Goal: Information Seeking & Learning: Learn about a topic

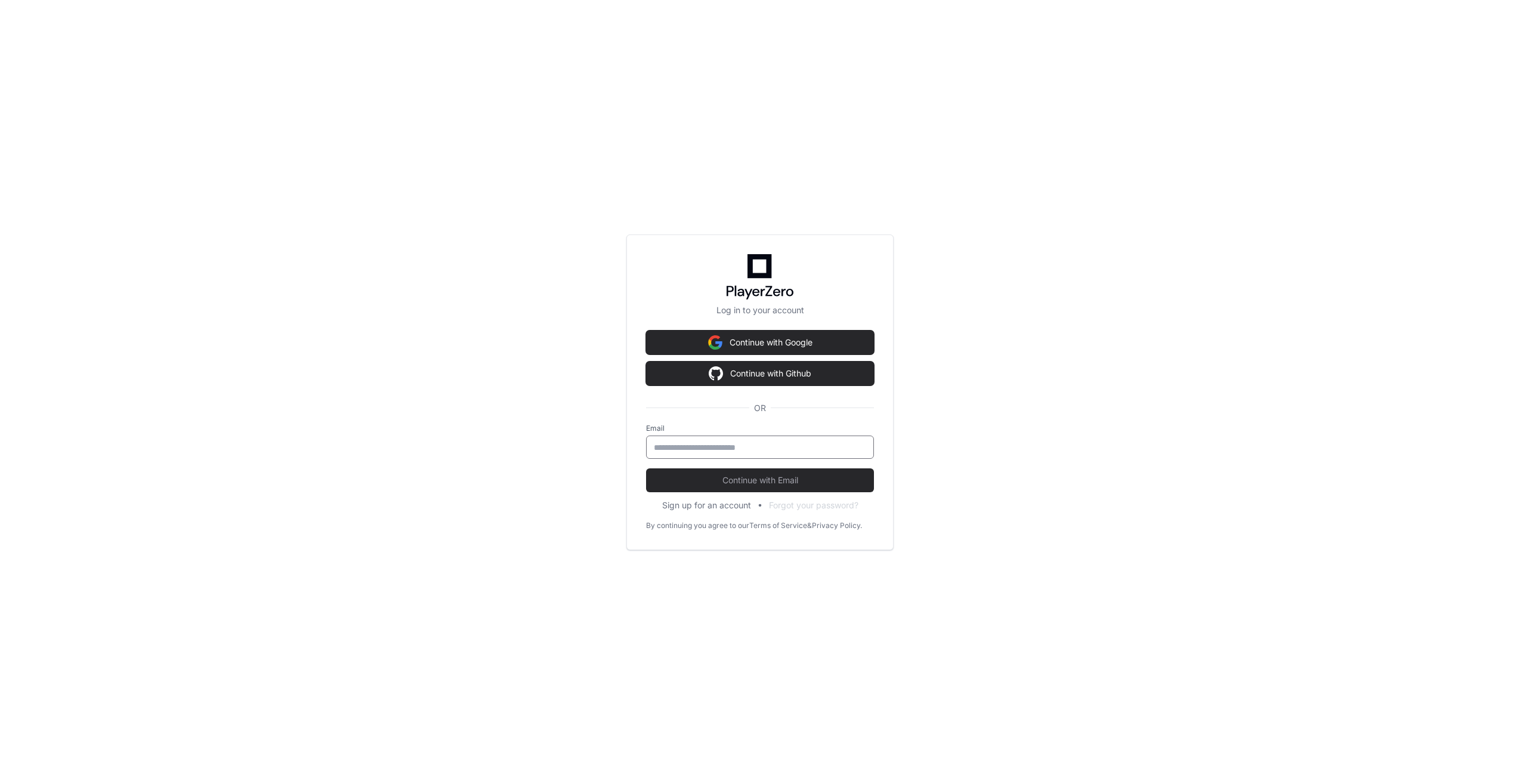
click at [709, 450] on input "email" at bounding box center [759, 447] width 212 height 12
type input "**********"
click at [749, 477] on span "Continue with Email" at bounding box center [760, 480] width 228 height 12
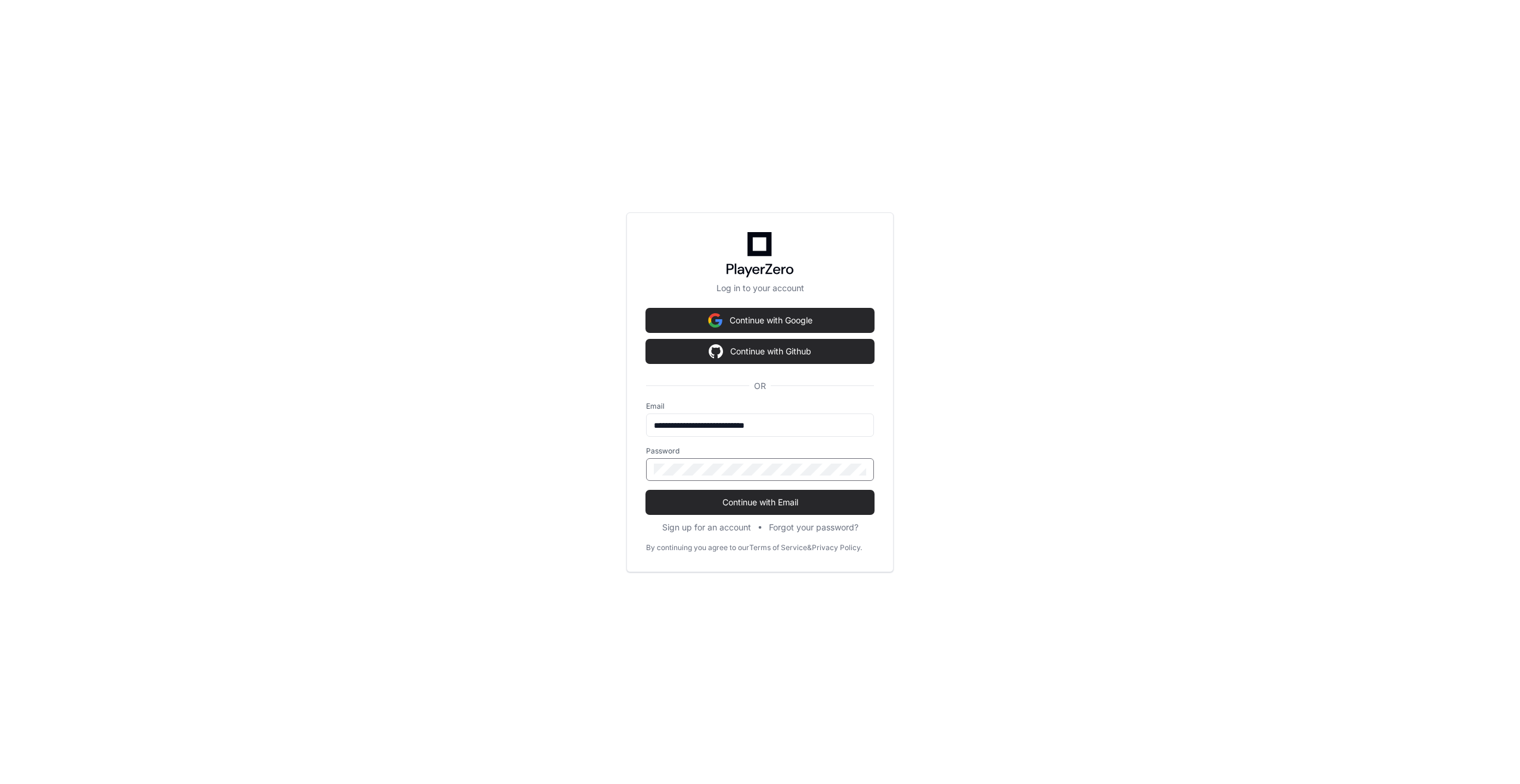
click at [753, 488] on form "**********" at bounding box center [760, 457] width 228 height 112
click at [759, 499] on span "Continue with Email" at bounding box center [760, 502] width 228 height 12
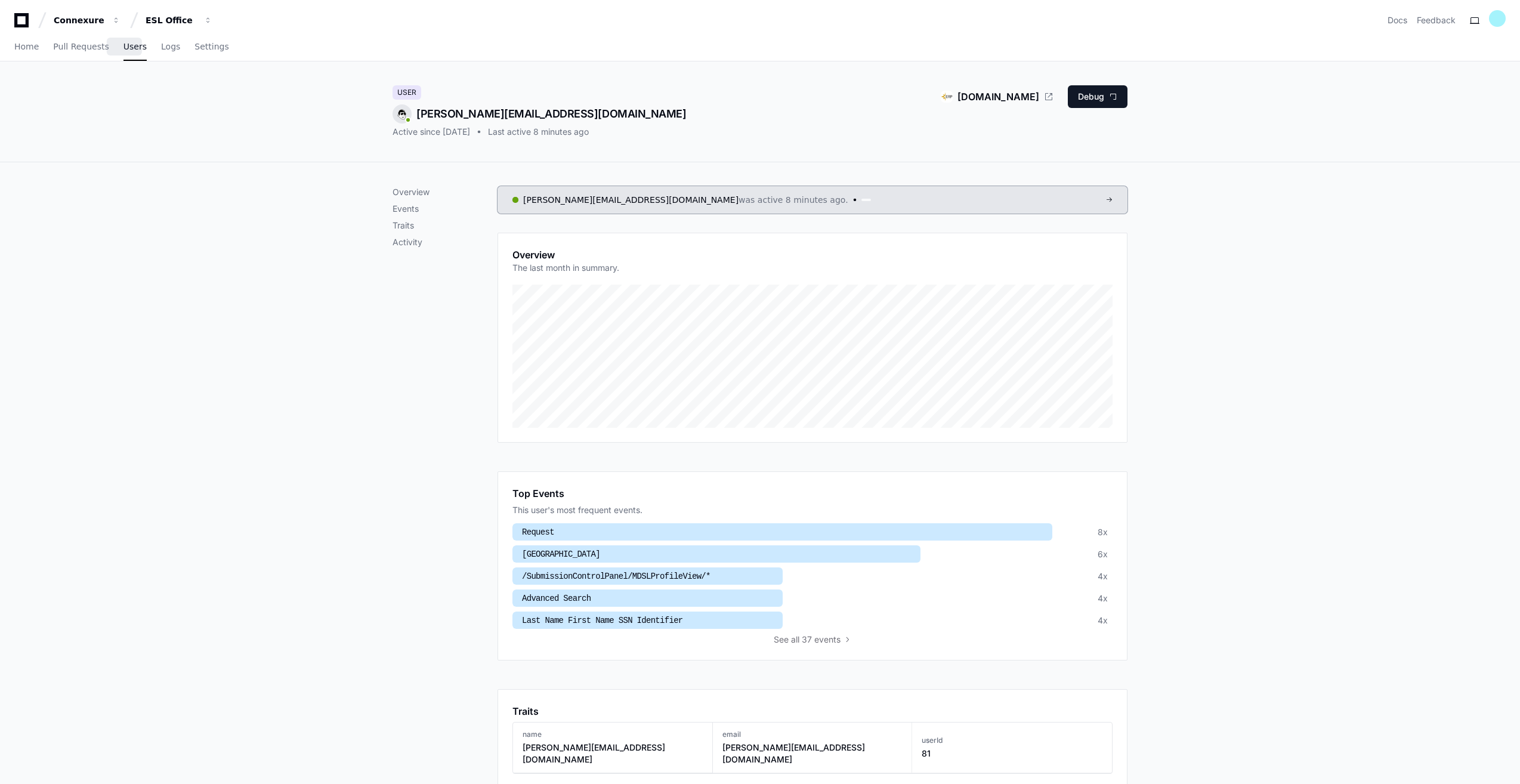
click at [129, 46] on span "Users" at bounding box center [135, 46] width 24 height 7
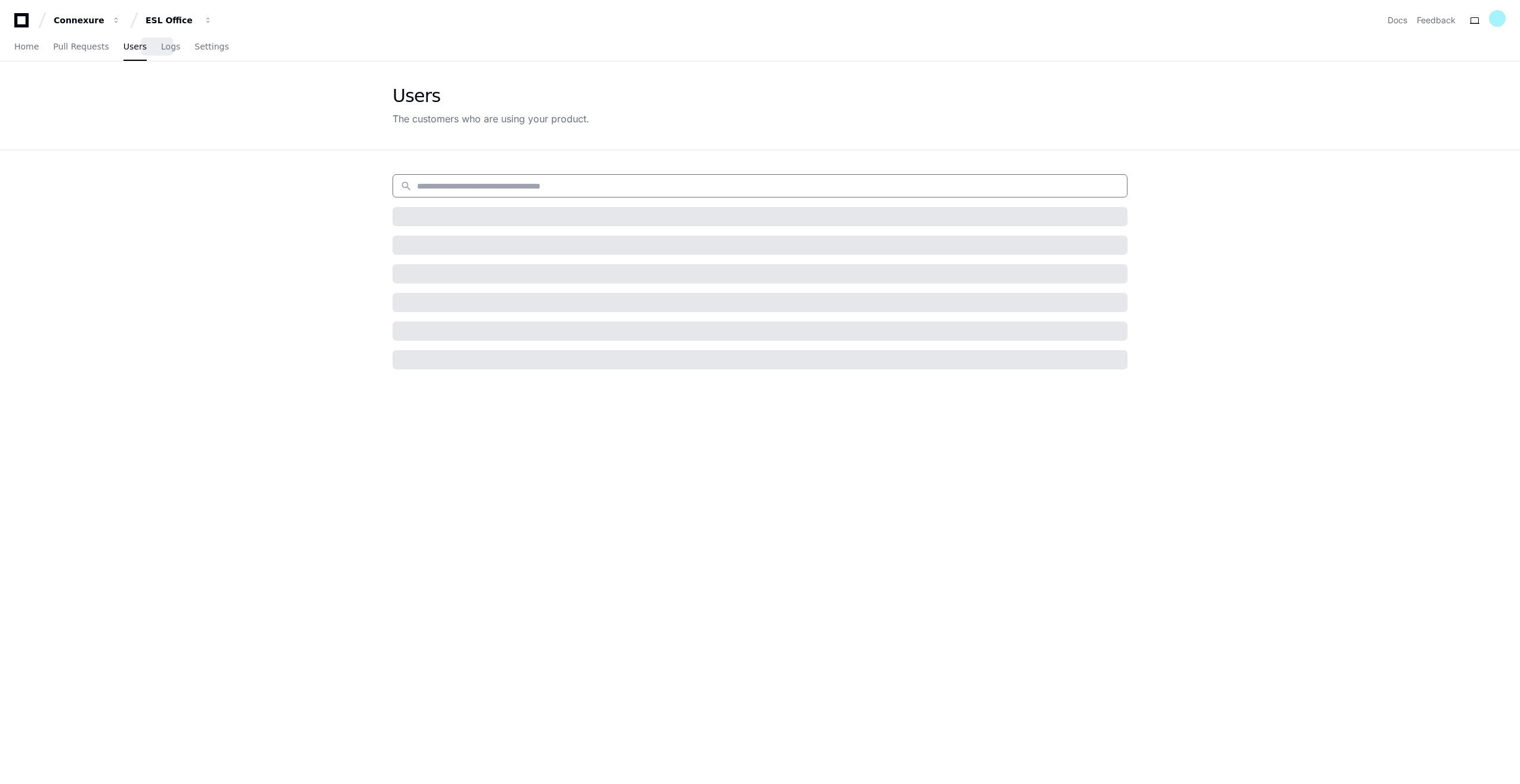
click at [546, 182] on input at bounding box center [768, 186] width 703 height 12
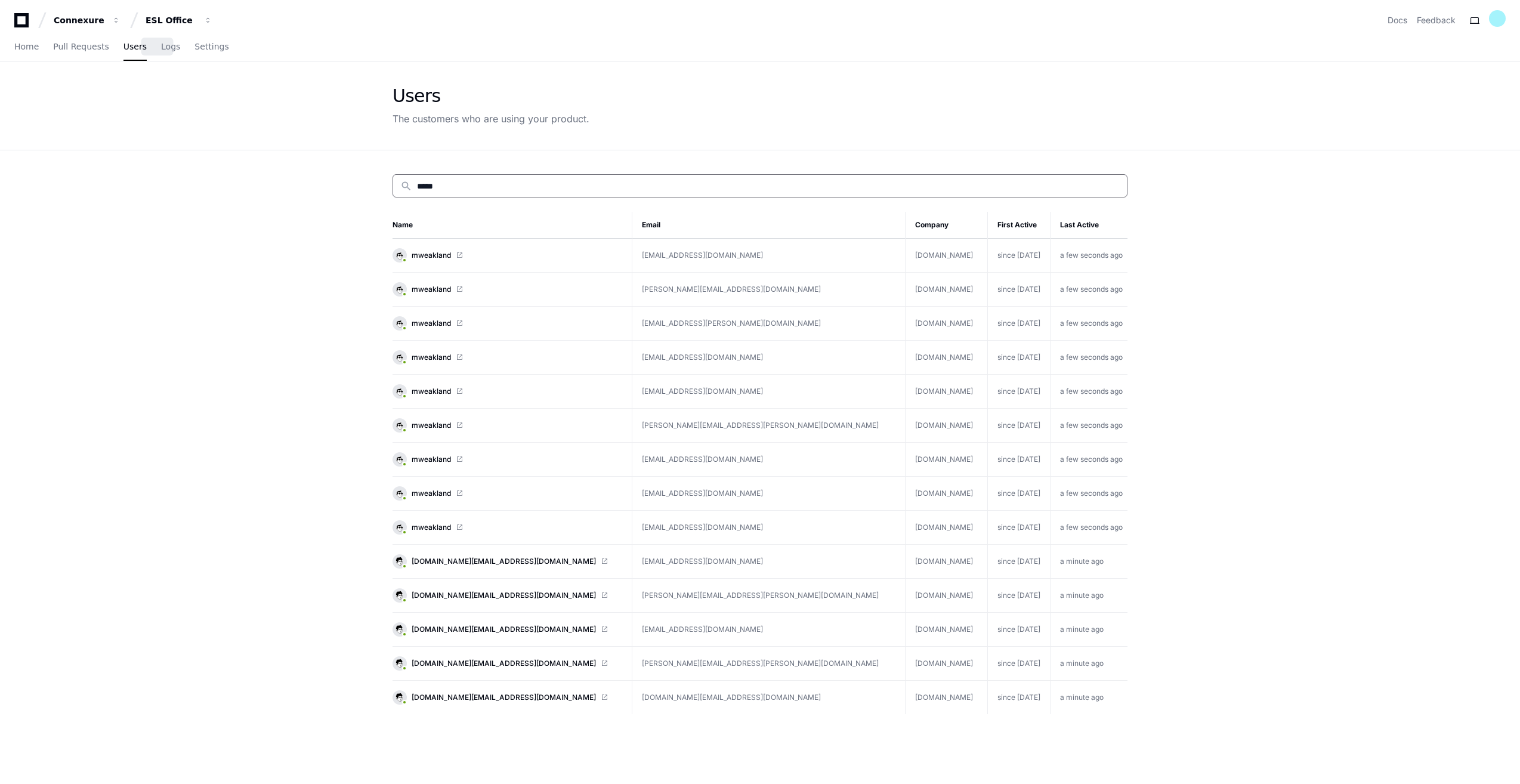
type input "*****"
click at [478, 175] on div "search *****" at bounding box center [760, 185] width 735 height 24
click at [476, 190] on input "*****" at bounding box center [768, 186] width 703 height 12
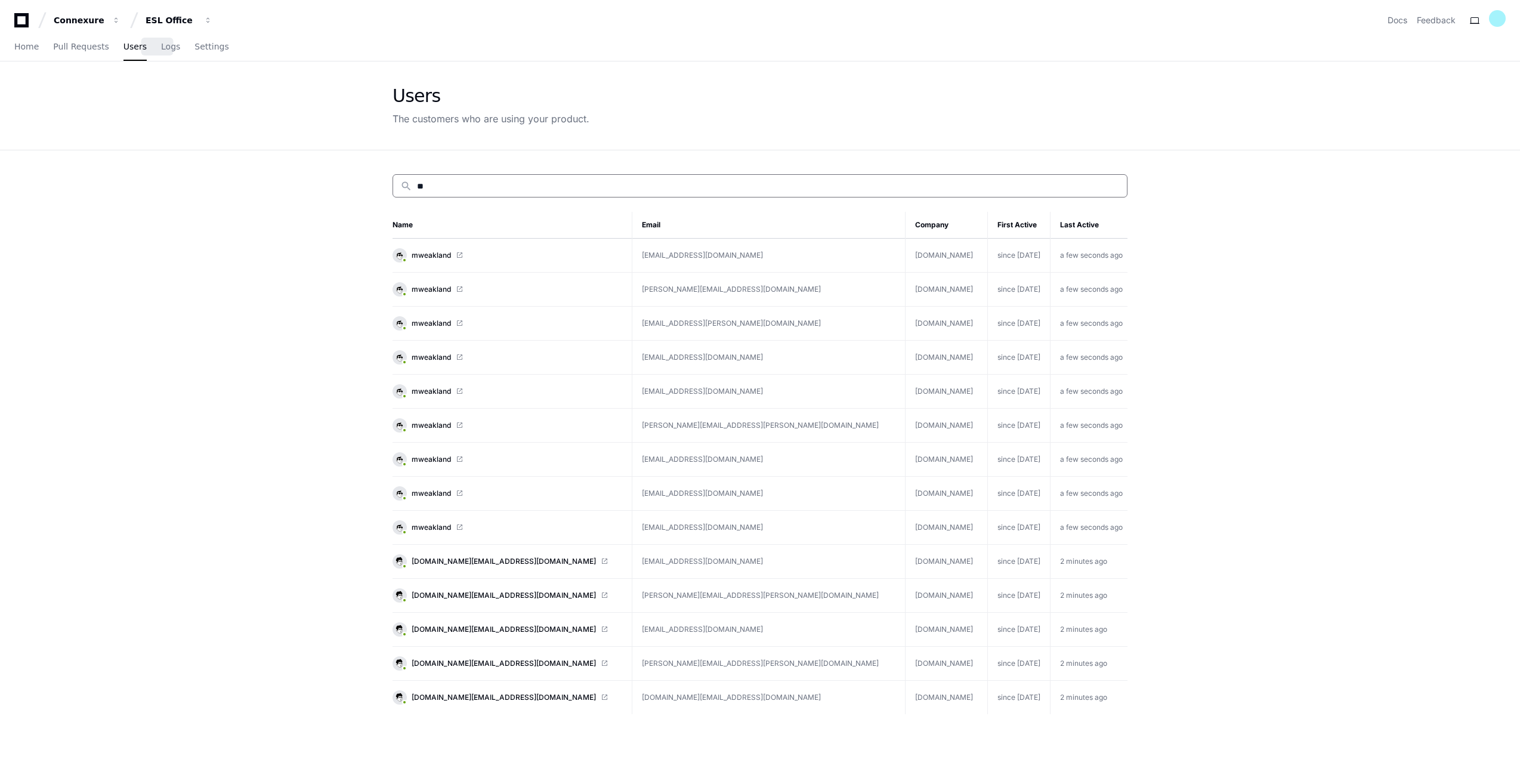
type input "*"
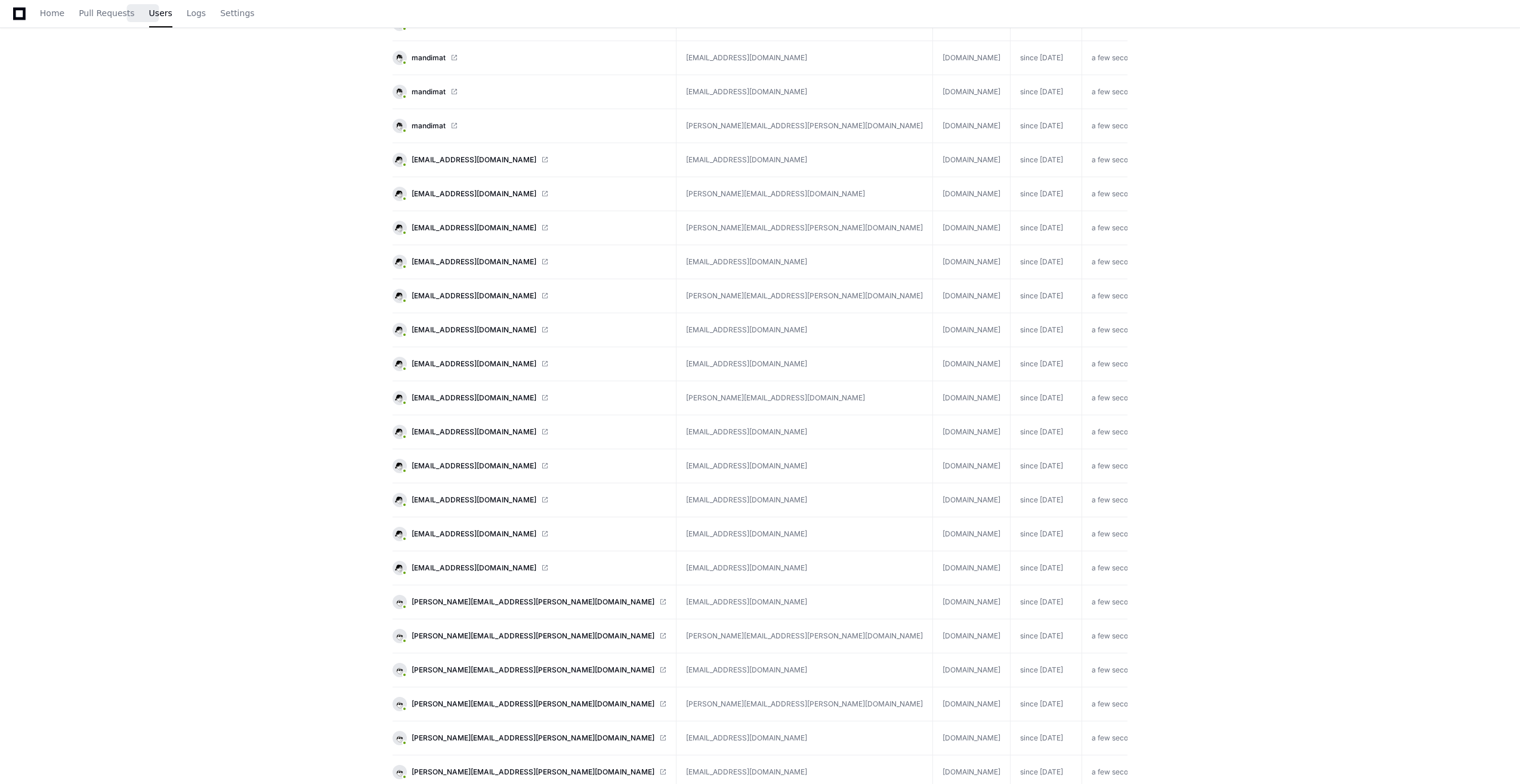
scroll to position [596, 0]
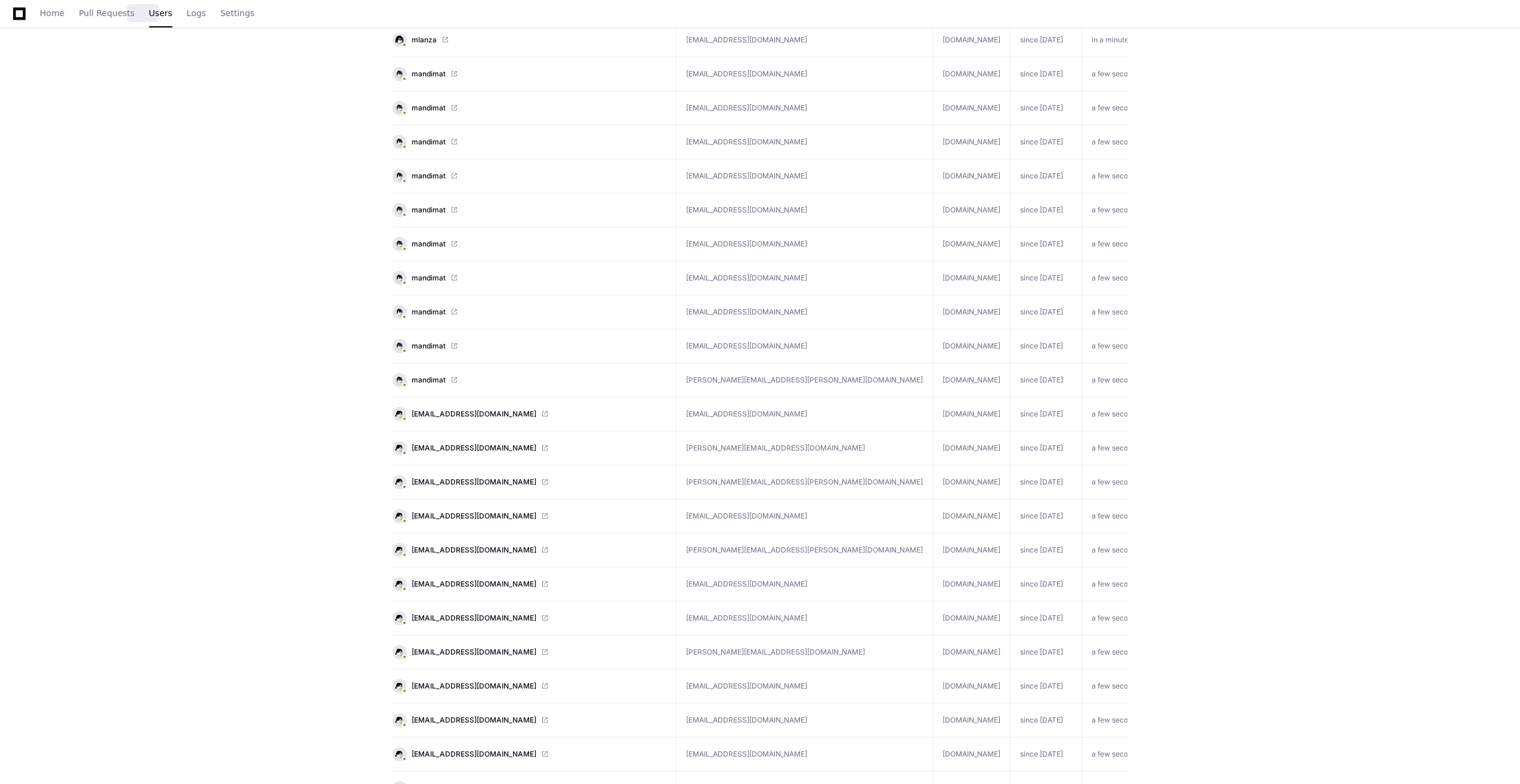
scroll to position [0, 0]
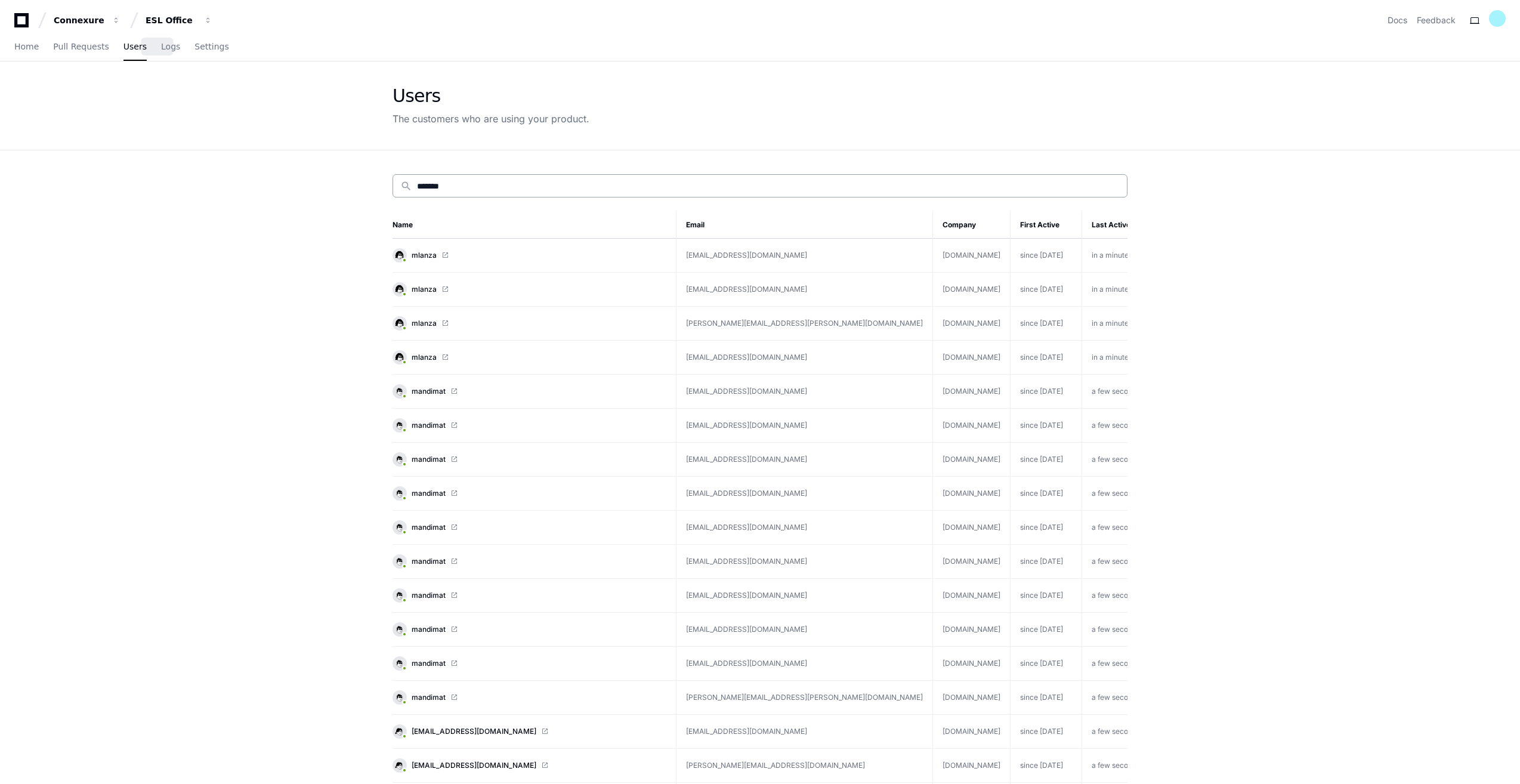
click at [479, 181] on input "*******" at bounding box center [768, 186] width 703 height 12
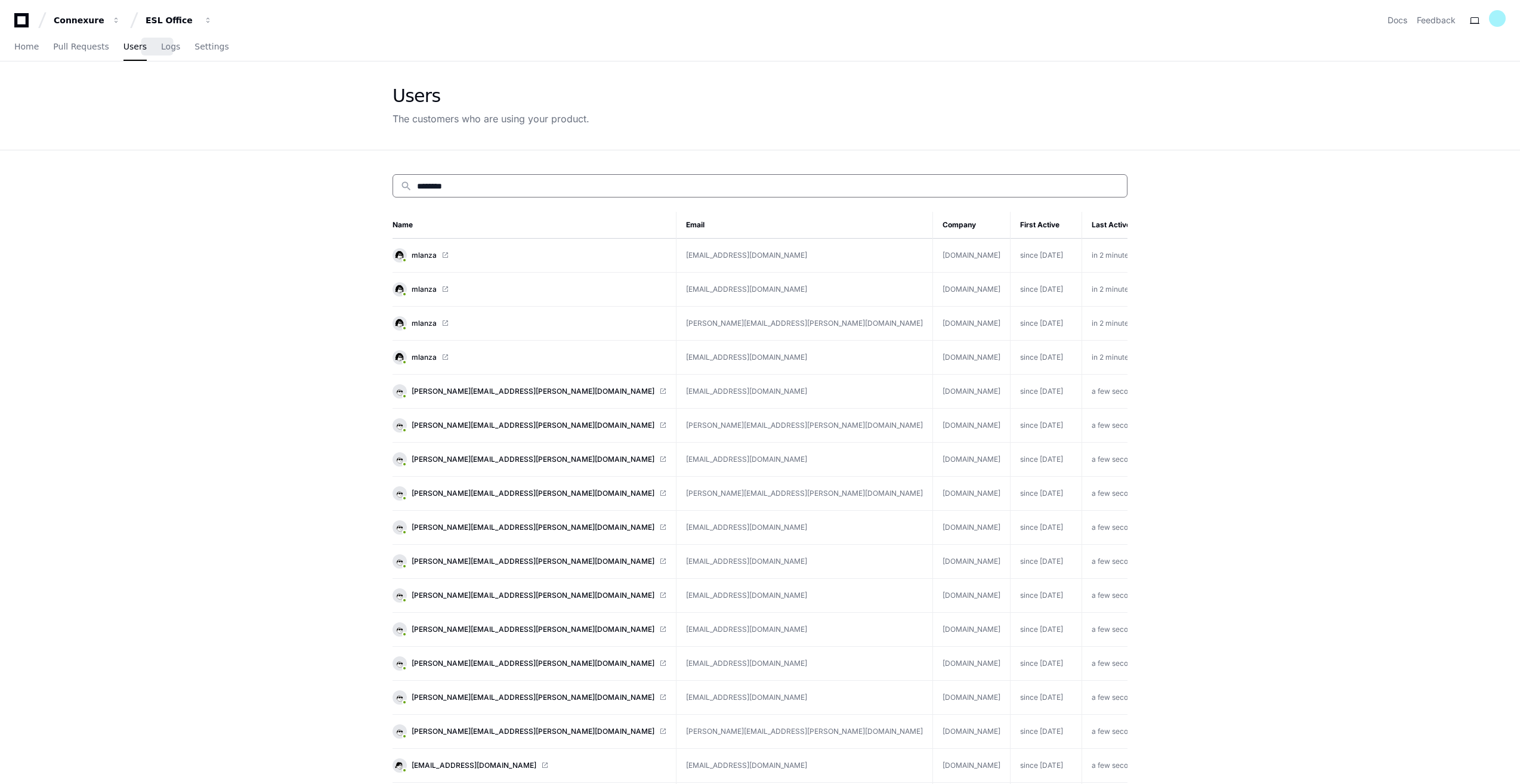
type input "*******"
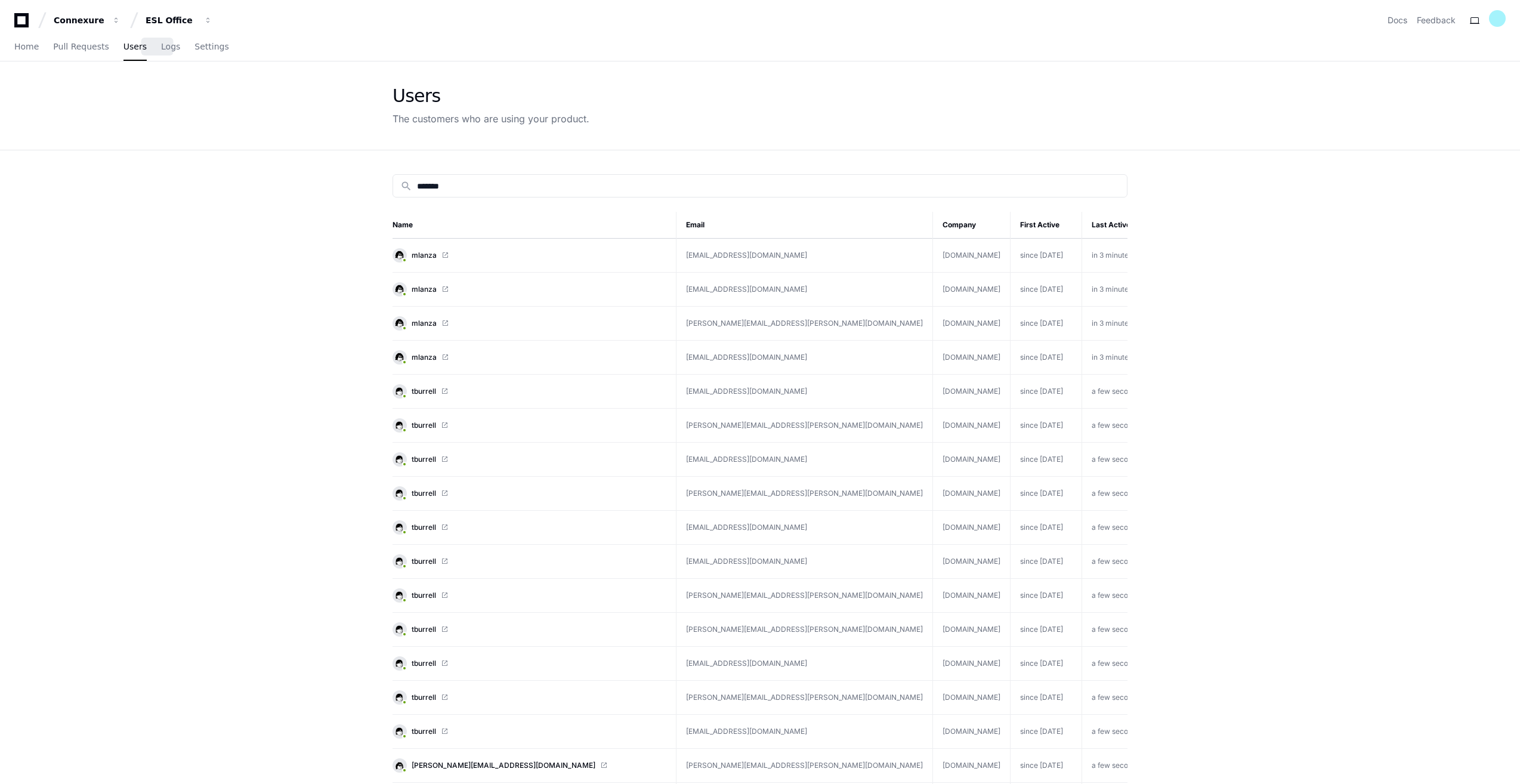
click at [569, 195] on div "search *******" at bounding box center [760, 185] width 735 height 24
click at [568, 193] on div "search *******" at bounding box center [760, 185] width 735 height 24
click at [543, 182] on input "*******" at bounding box center [768, 186] width 703 height 12
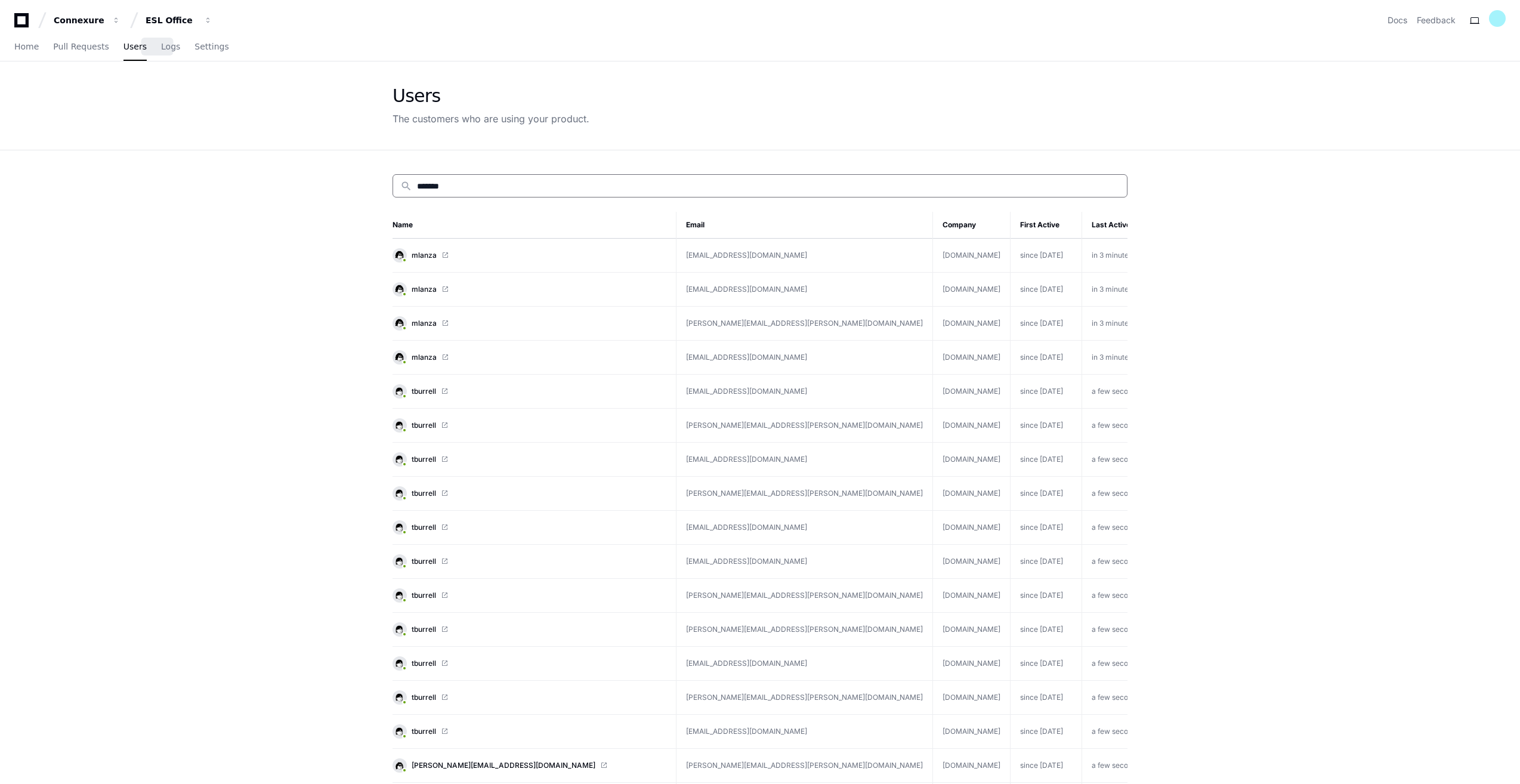
click at [543, 182] on input "*******" at bounding box center [768, 186] width 703 height 12
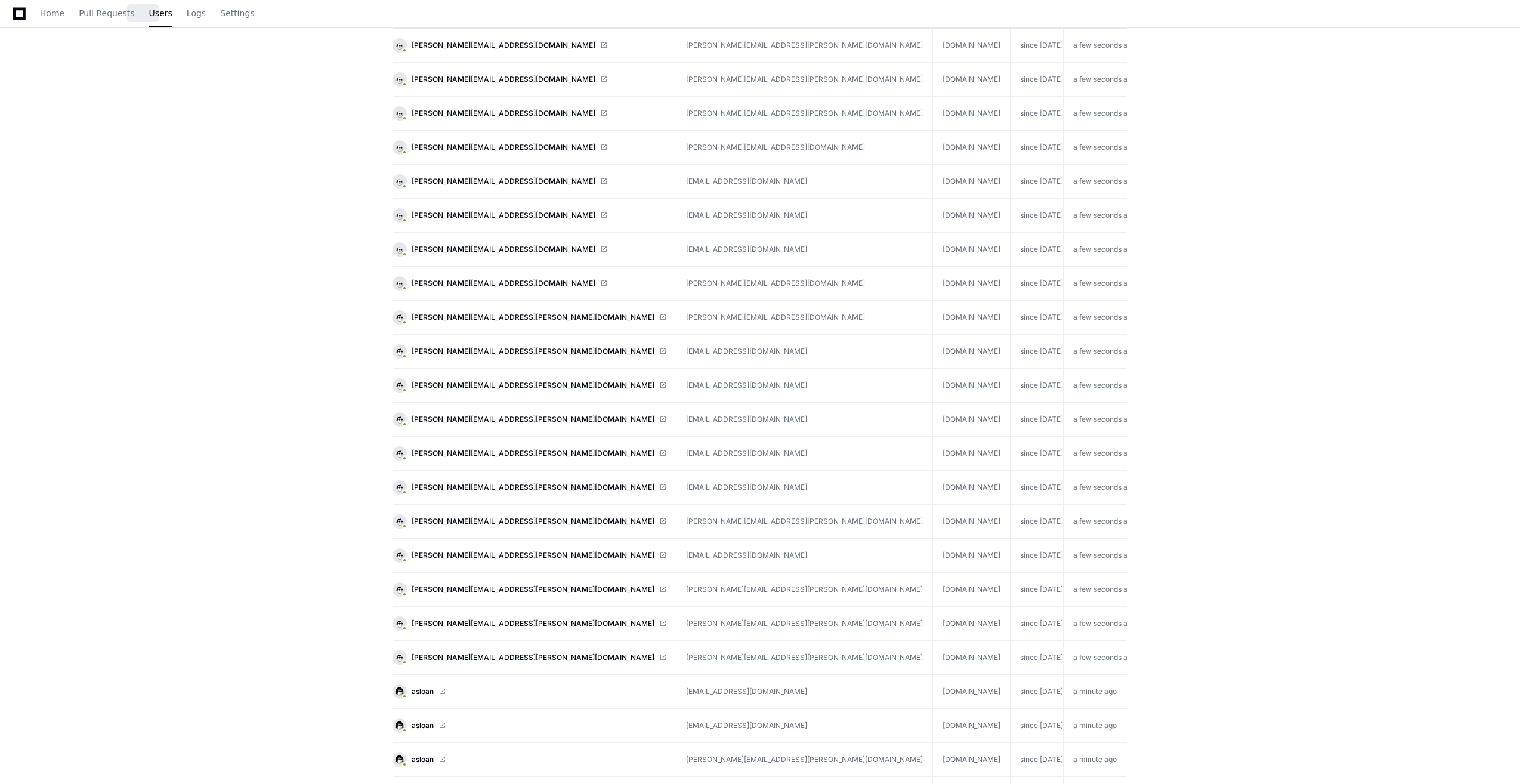
scroll to position [1193, 0]
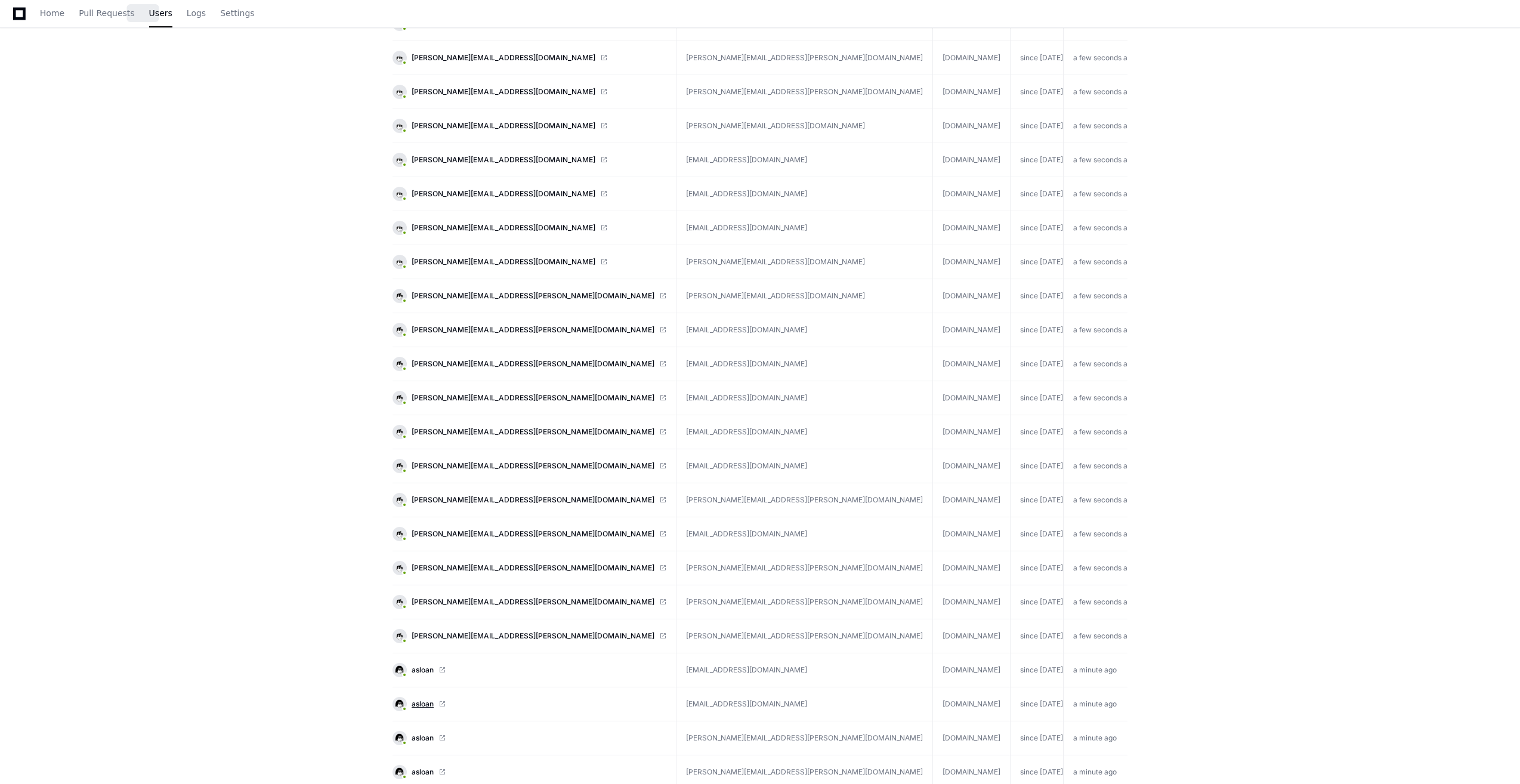
type input "**********"
click at [418, 699] on span "asloan" at bounding box center [423, 703] width 22 height 10
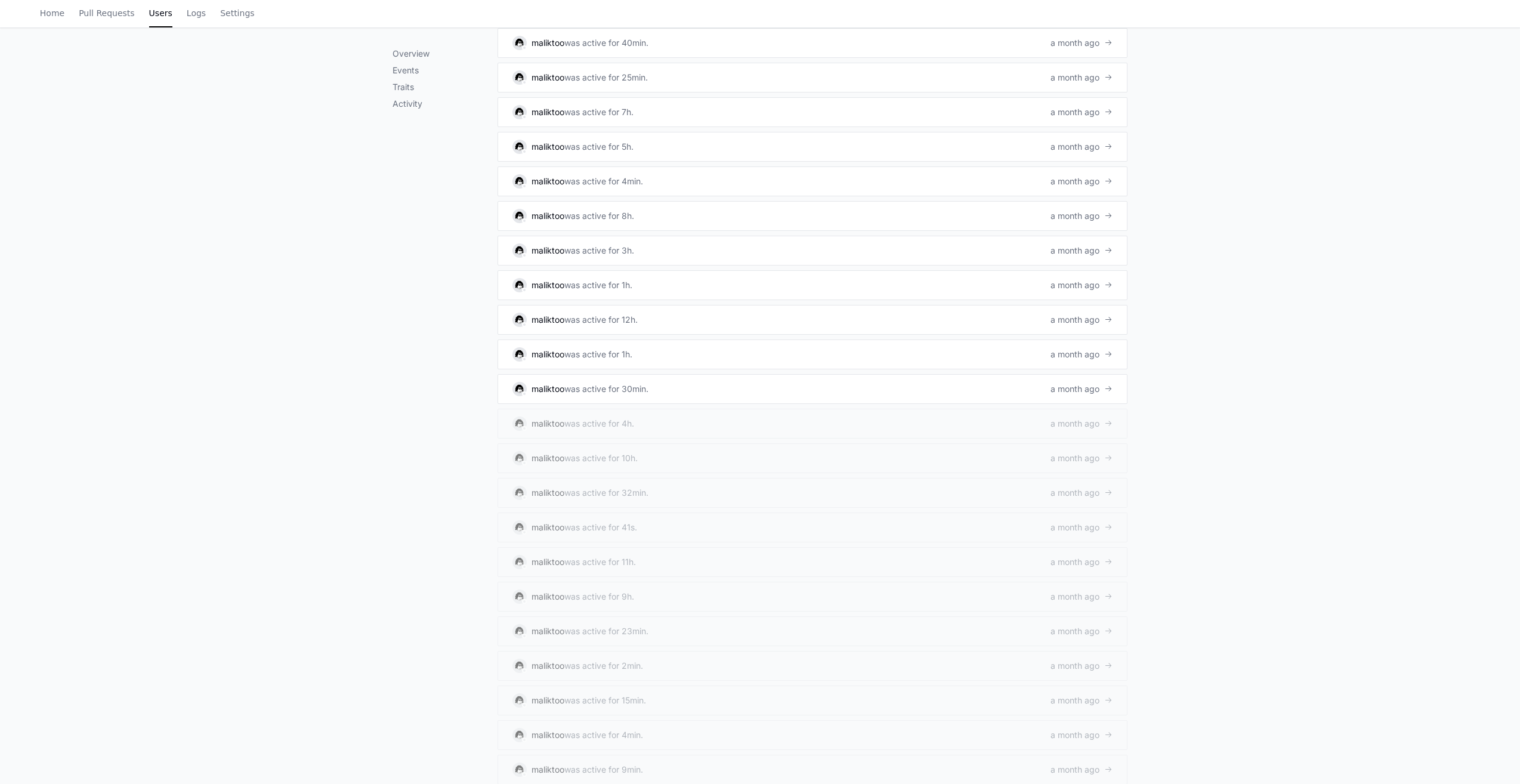
scroll to position [3009, 0]
click at [568, 384] on div "maliktoo was active for 30min." at bounding box center [580, 391] width 136 height 14
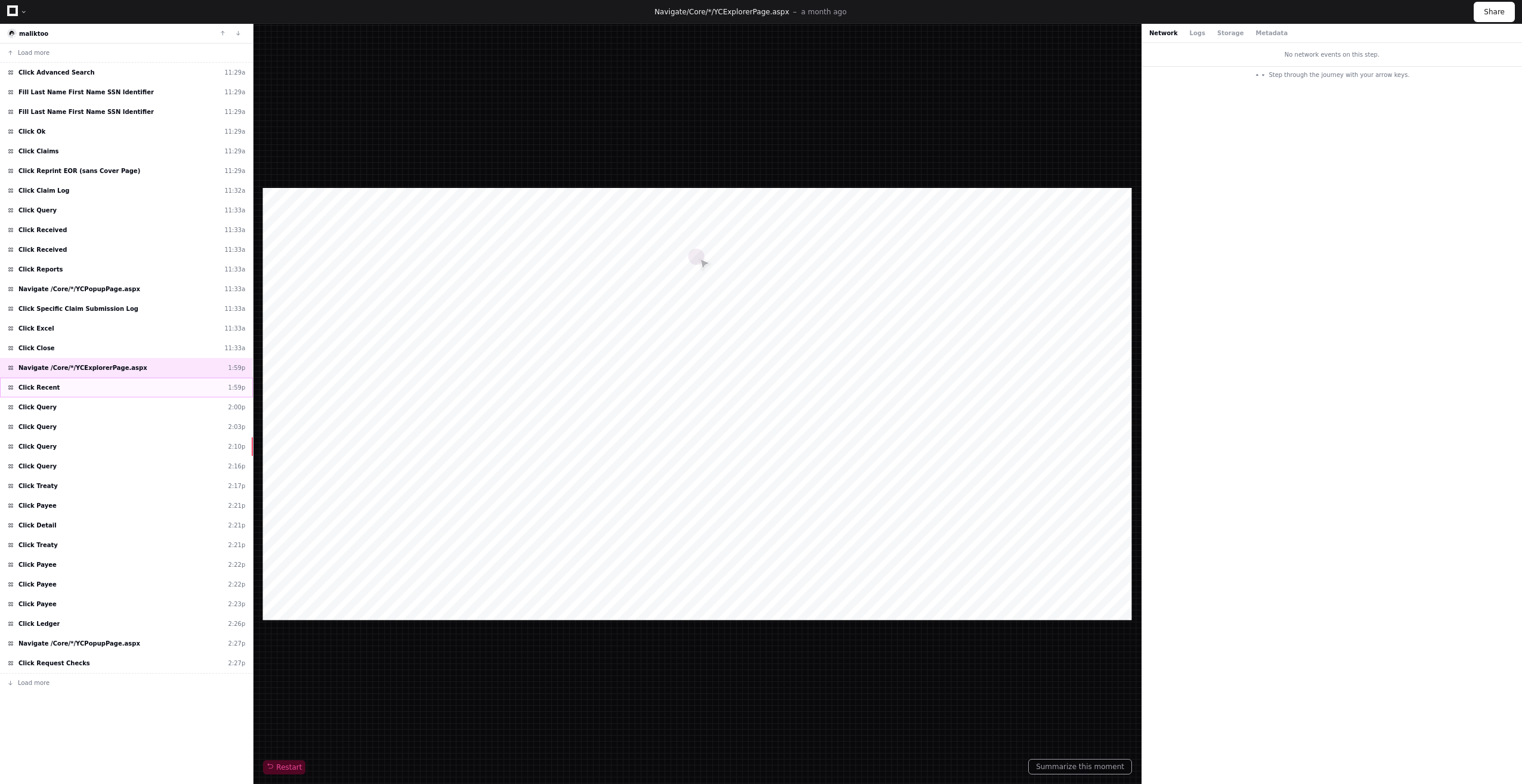
click at [110, 381] on div "Click Recent 1:59p" at bounding box center [126, 387] width 253 height 20
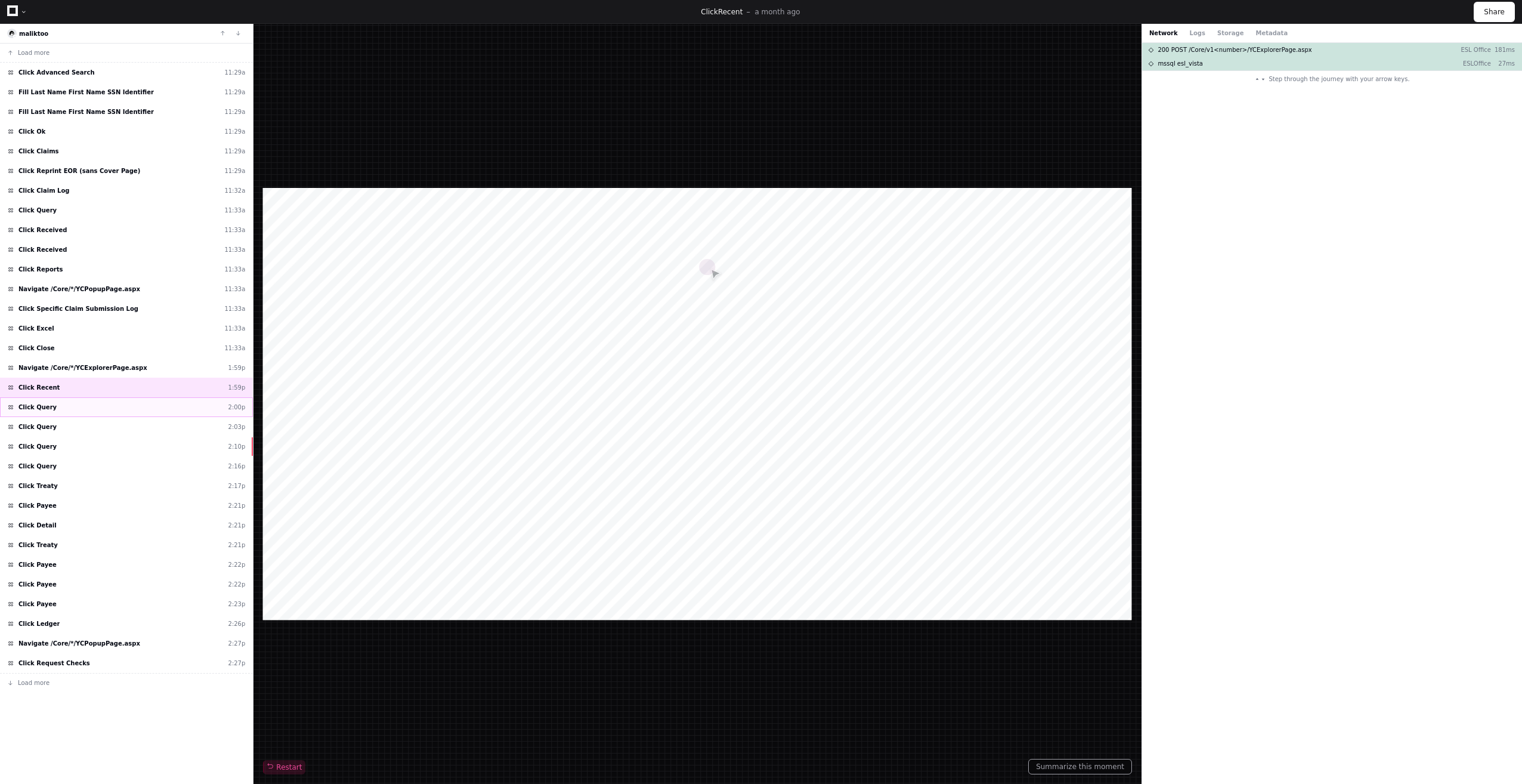
click at [108, 404] on div "Click Query 2:00p" at bounding box center [126, 407] width 253 height 20
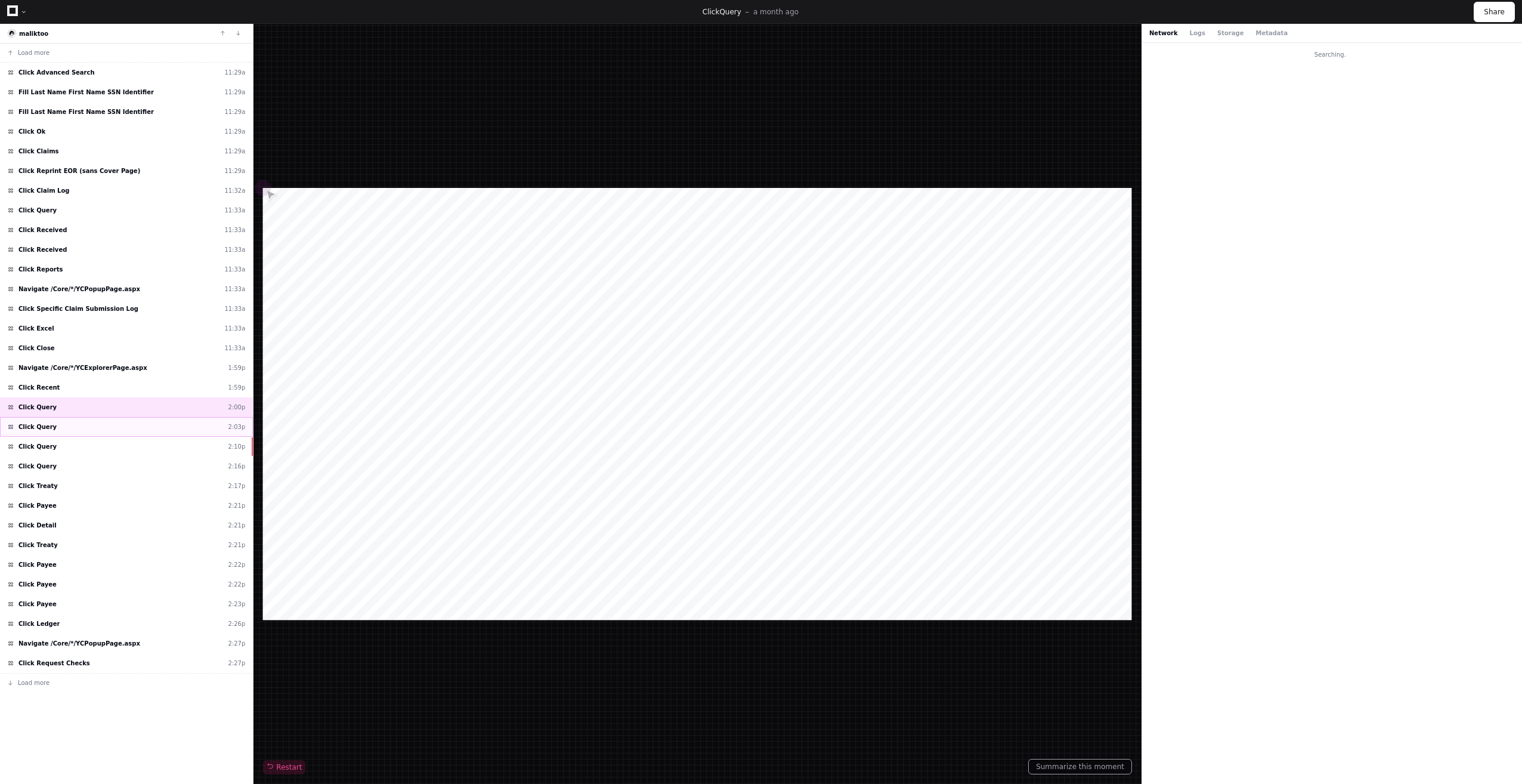
click at [106, 426] on div "Click Query 2:03p" at bounding box center [126, 427] width 253 height 20
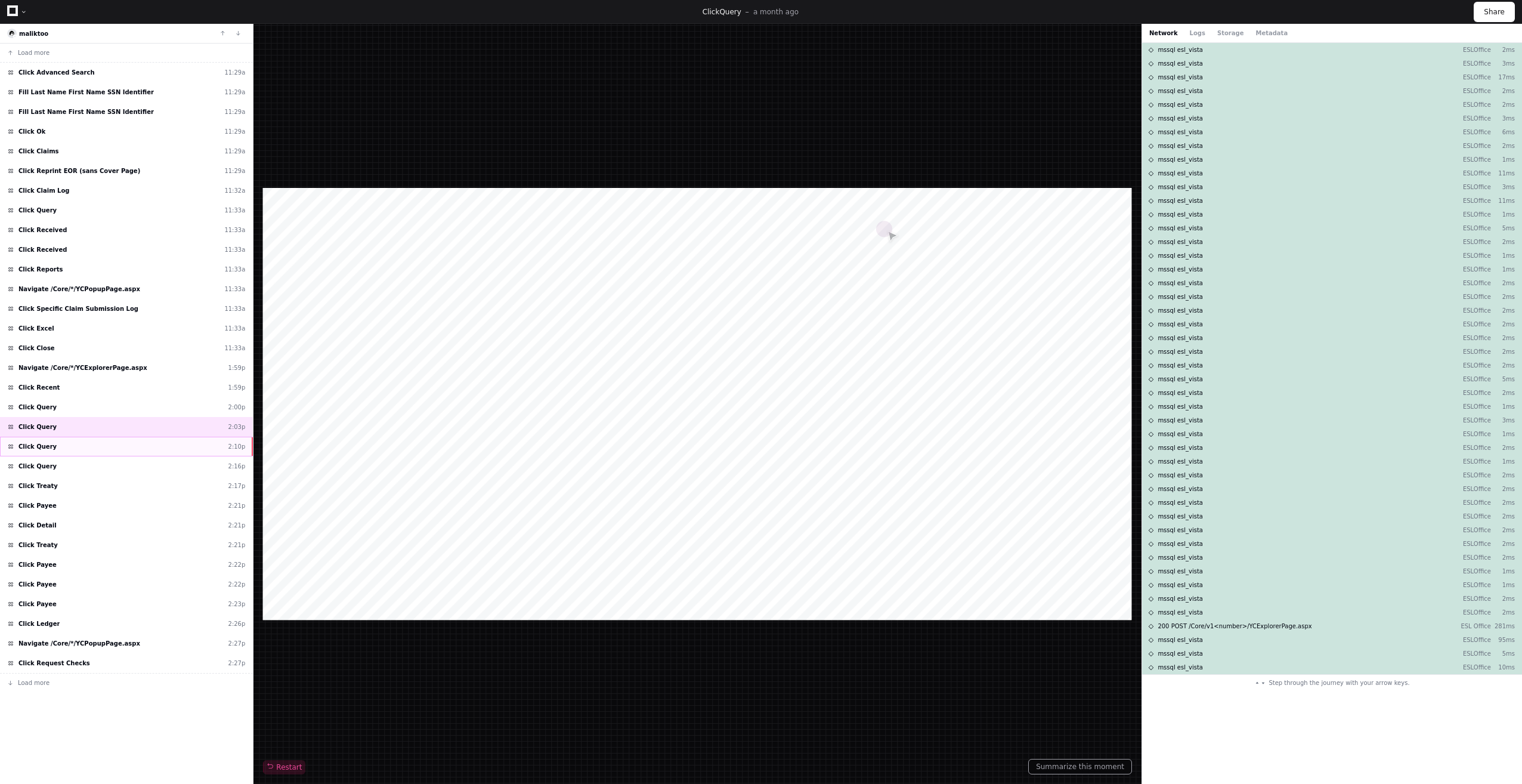
click at [115, 454] on div "Click Query 2:10p" at bounding box center [126, 447] width 253 height 20
click at [37, 685] on span "Load more" at bounding box center [34, 683] width 32 height 9
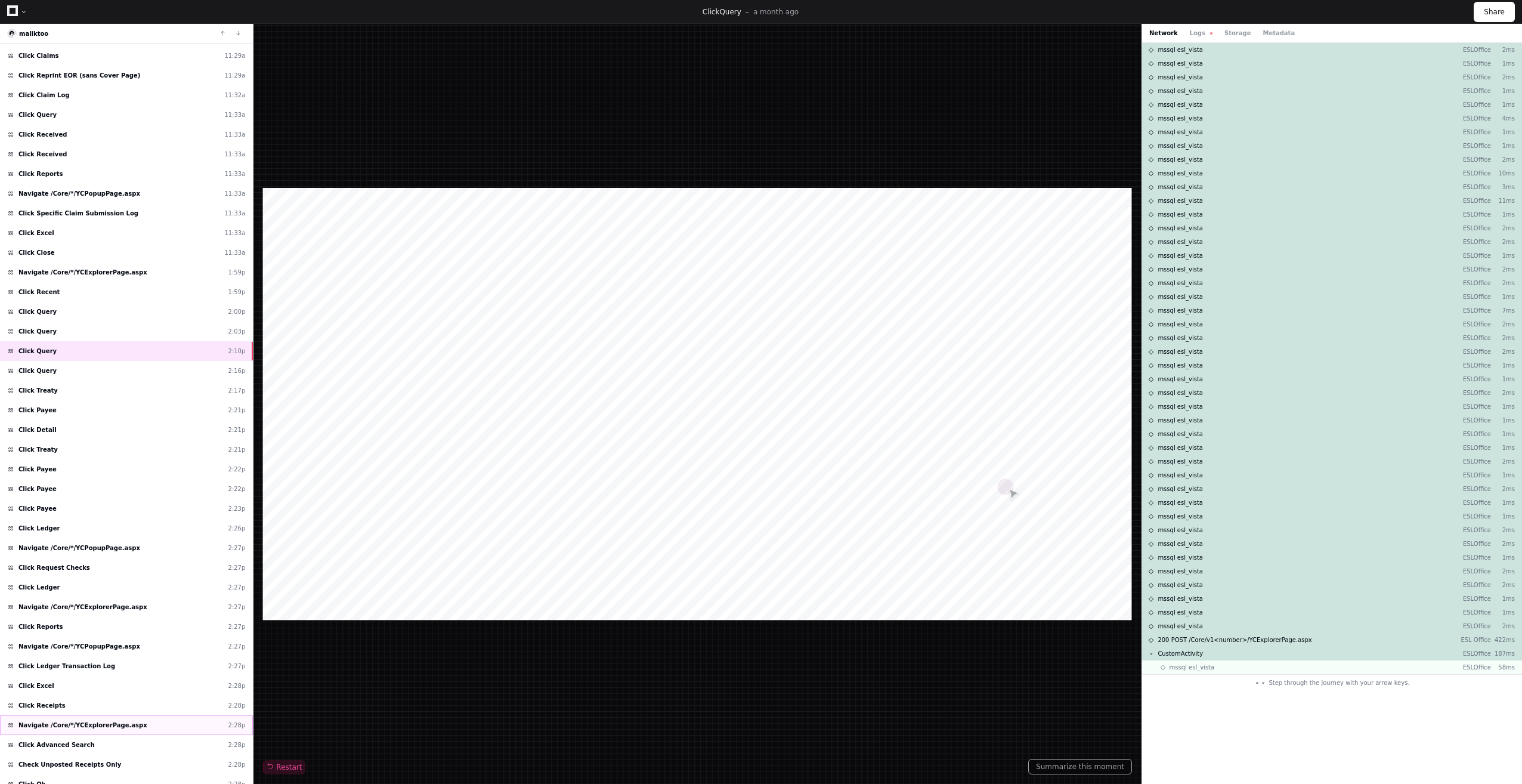
scroll to position [203, 0]
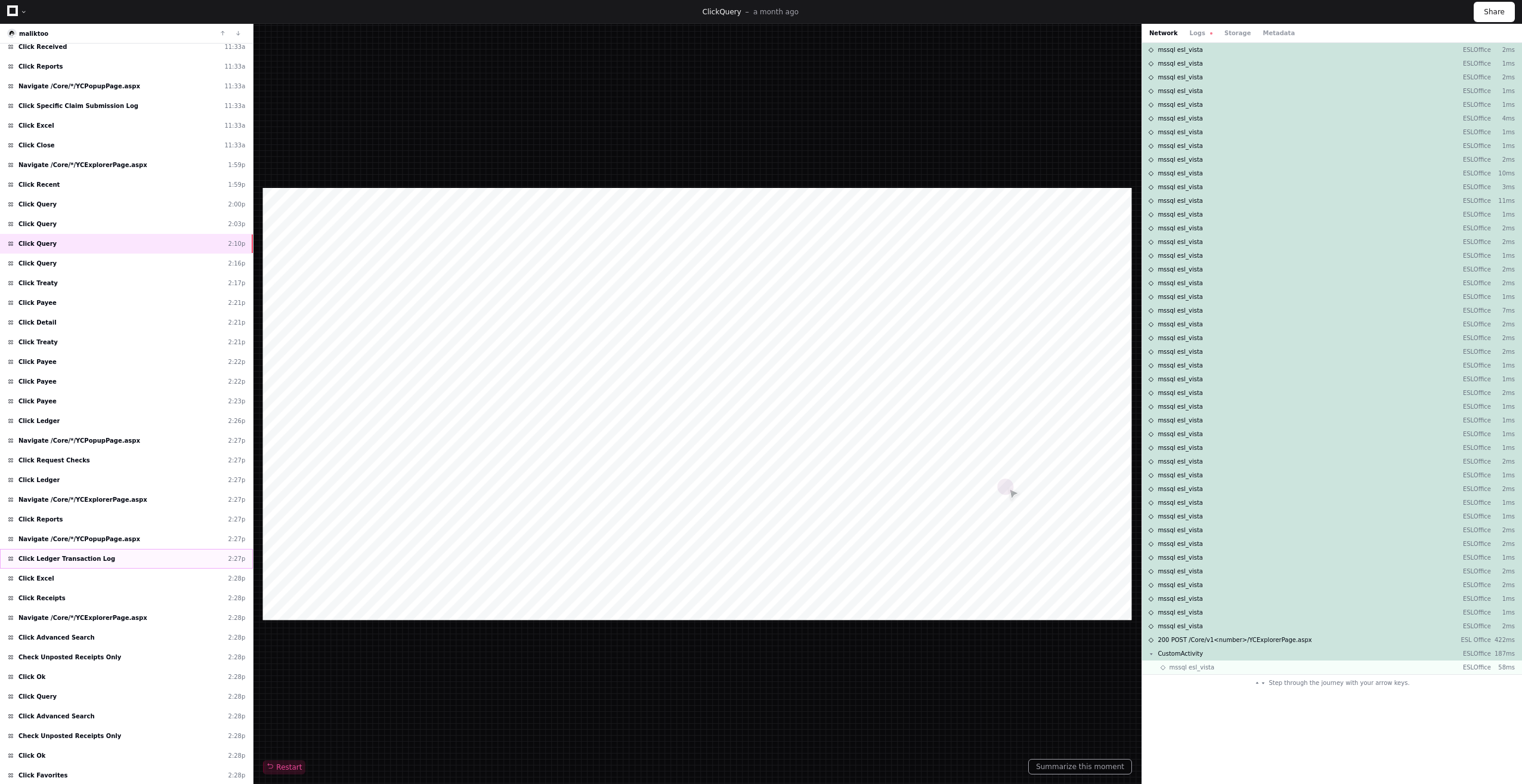
click at [90, 561] on span "Click Ledger Transaction Log" at bounding box center [66, 558] width 97 height 9
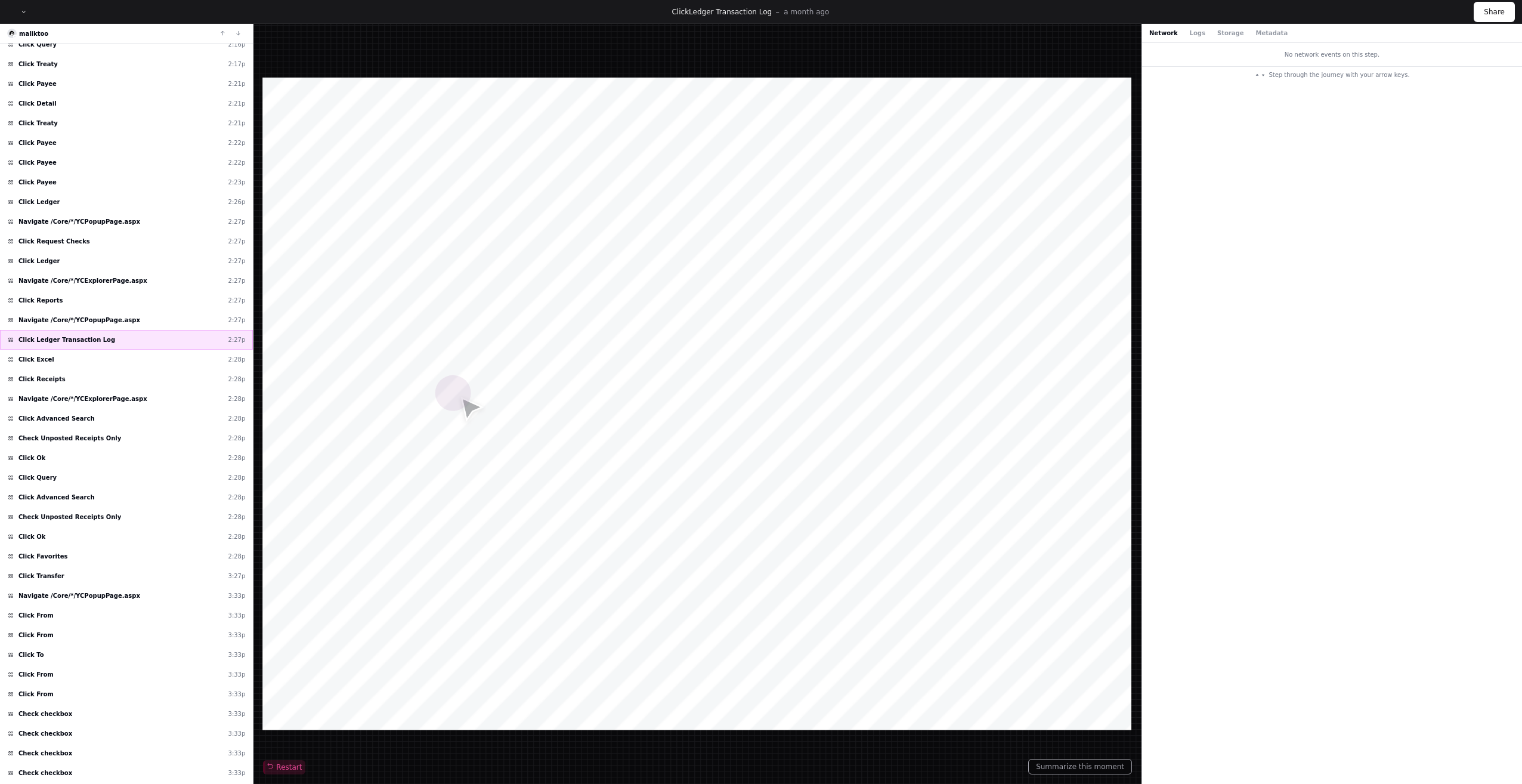
scroll to position [441, 0]
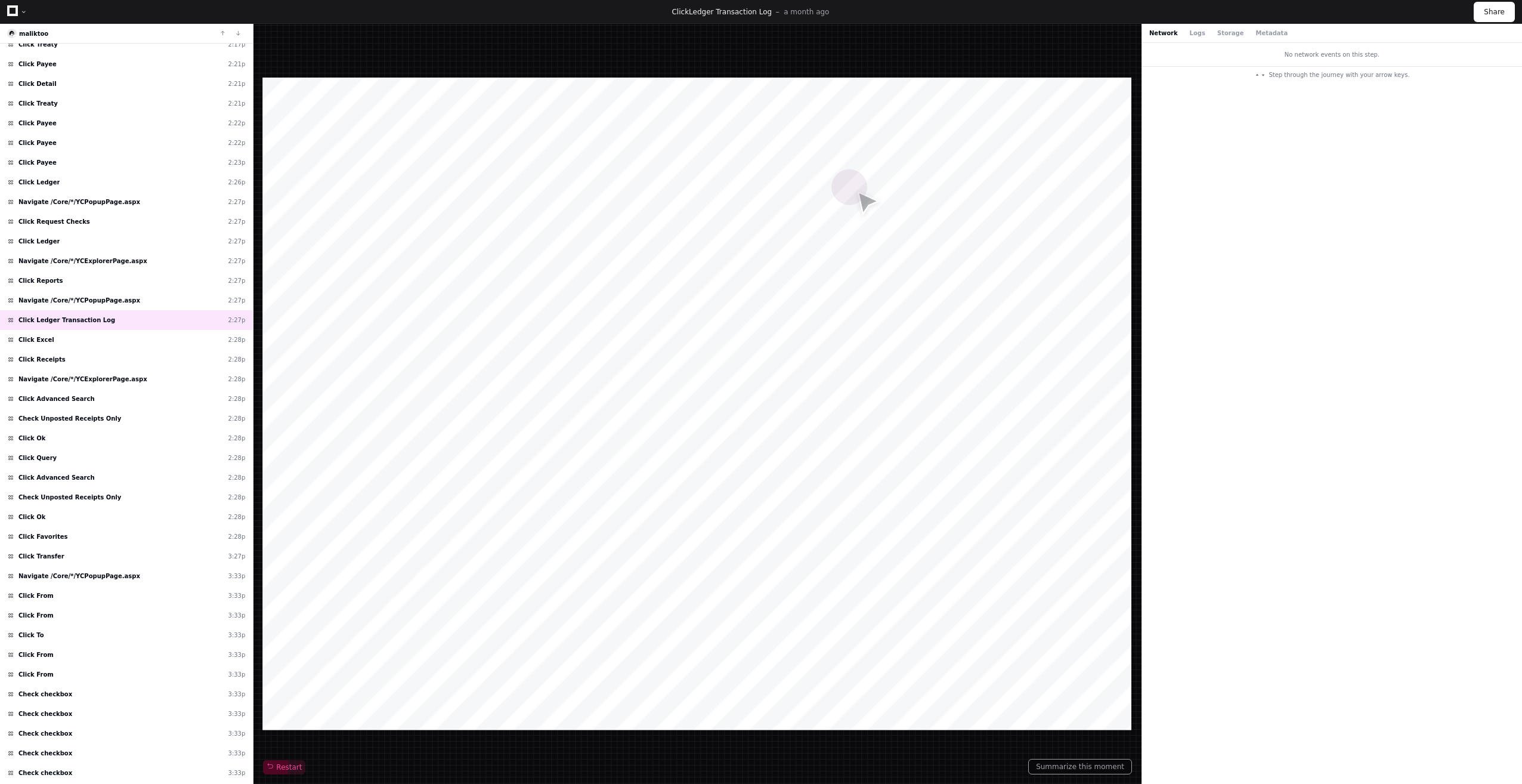
click at [381, 650] on div at bounding box center [698, 403] width 869 height 652
click at [43, 333] on div "Click Excel 2:28p" at bounding box center [126, 340] width 253 height 20
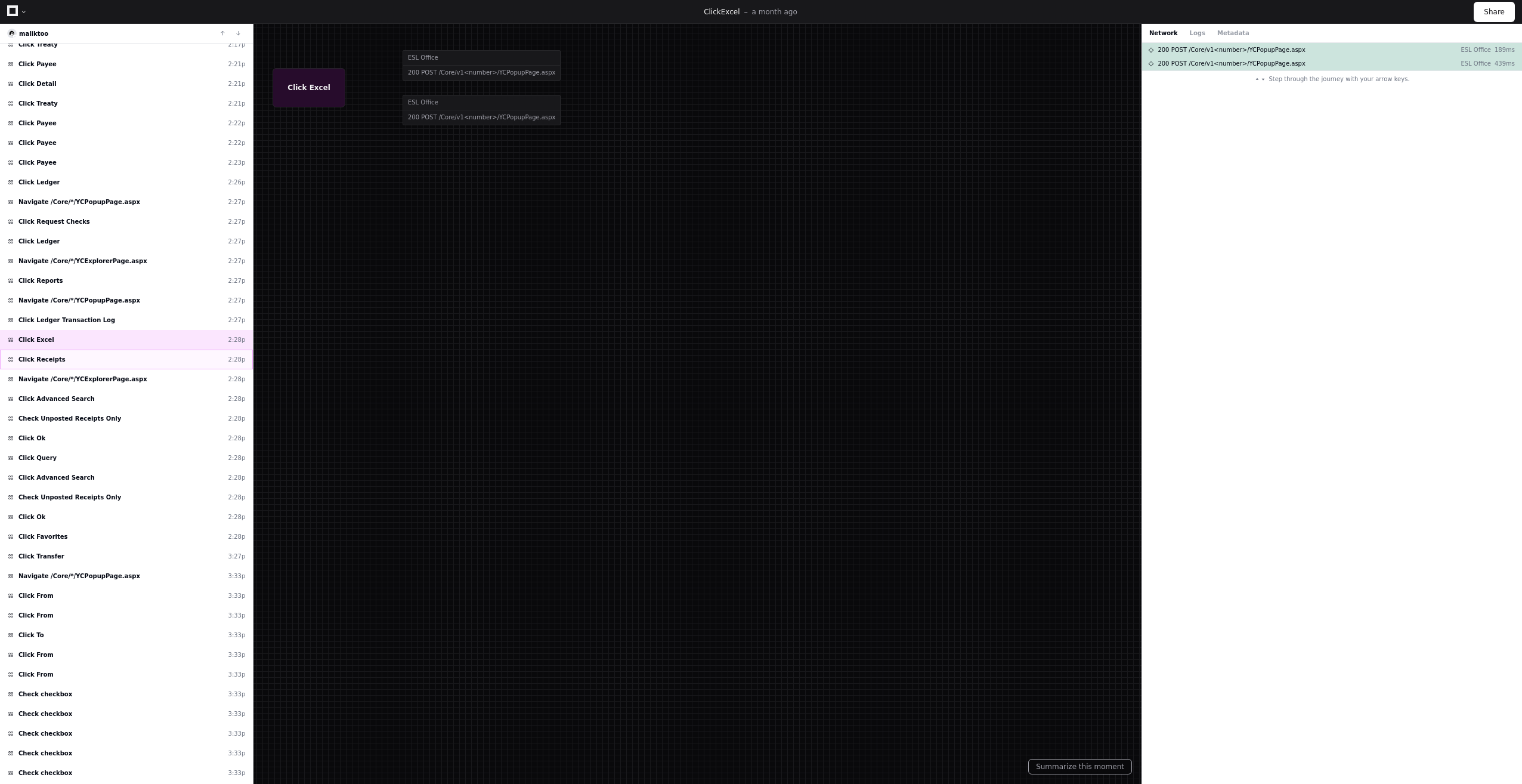
click at [55, 362] on span "Click Receipts" at bounding box center [42, 359] width 47 height 9
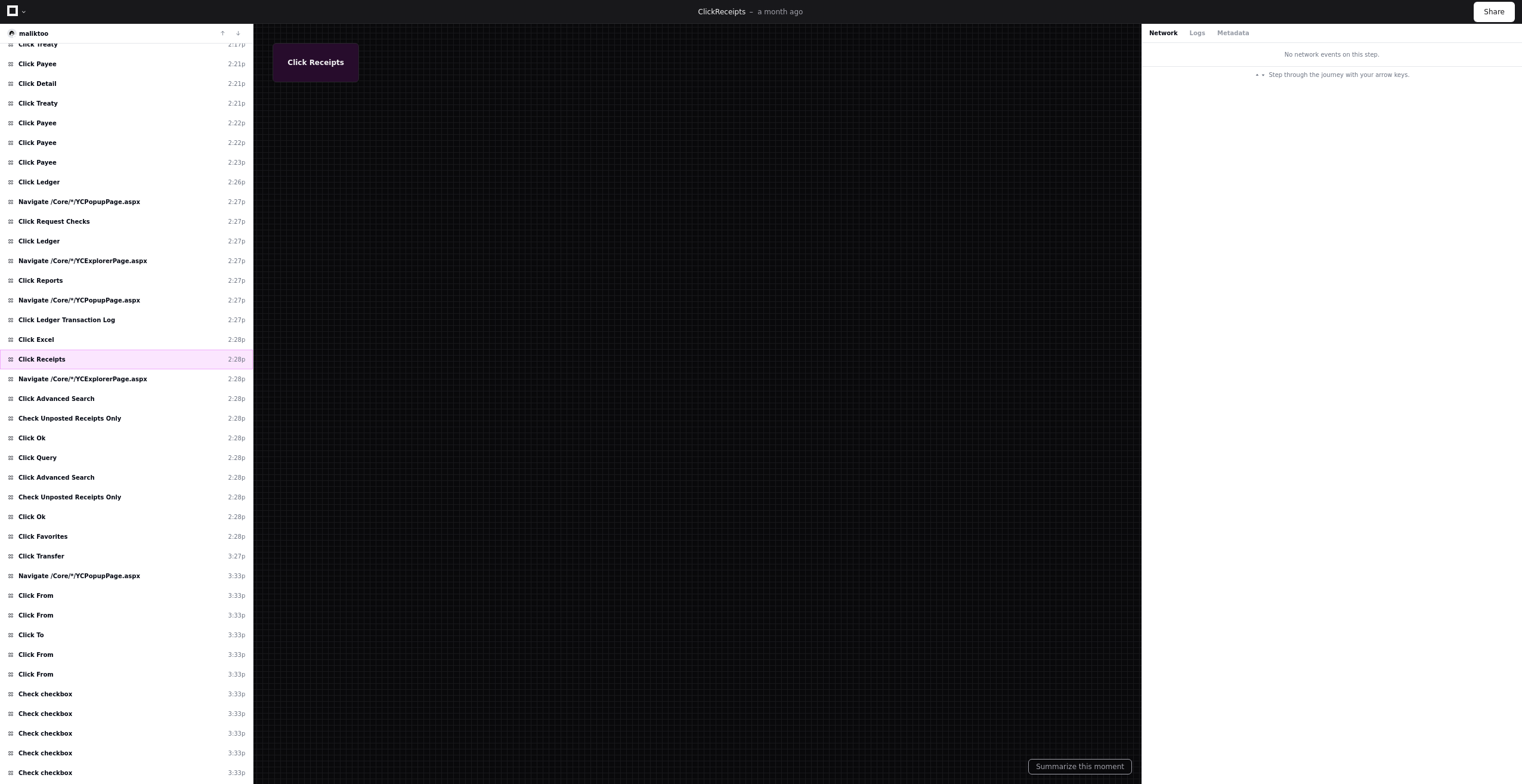
click at [55, 368] on div "Click Receipts 2:28p" at bounding box center [126, 359] width 253 height 20
click at [74, 406] on div "Click Advanced Search 2:28p" at bounding box center [126, 399] width 253 height 20
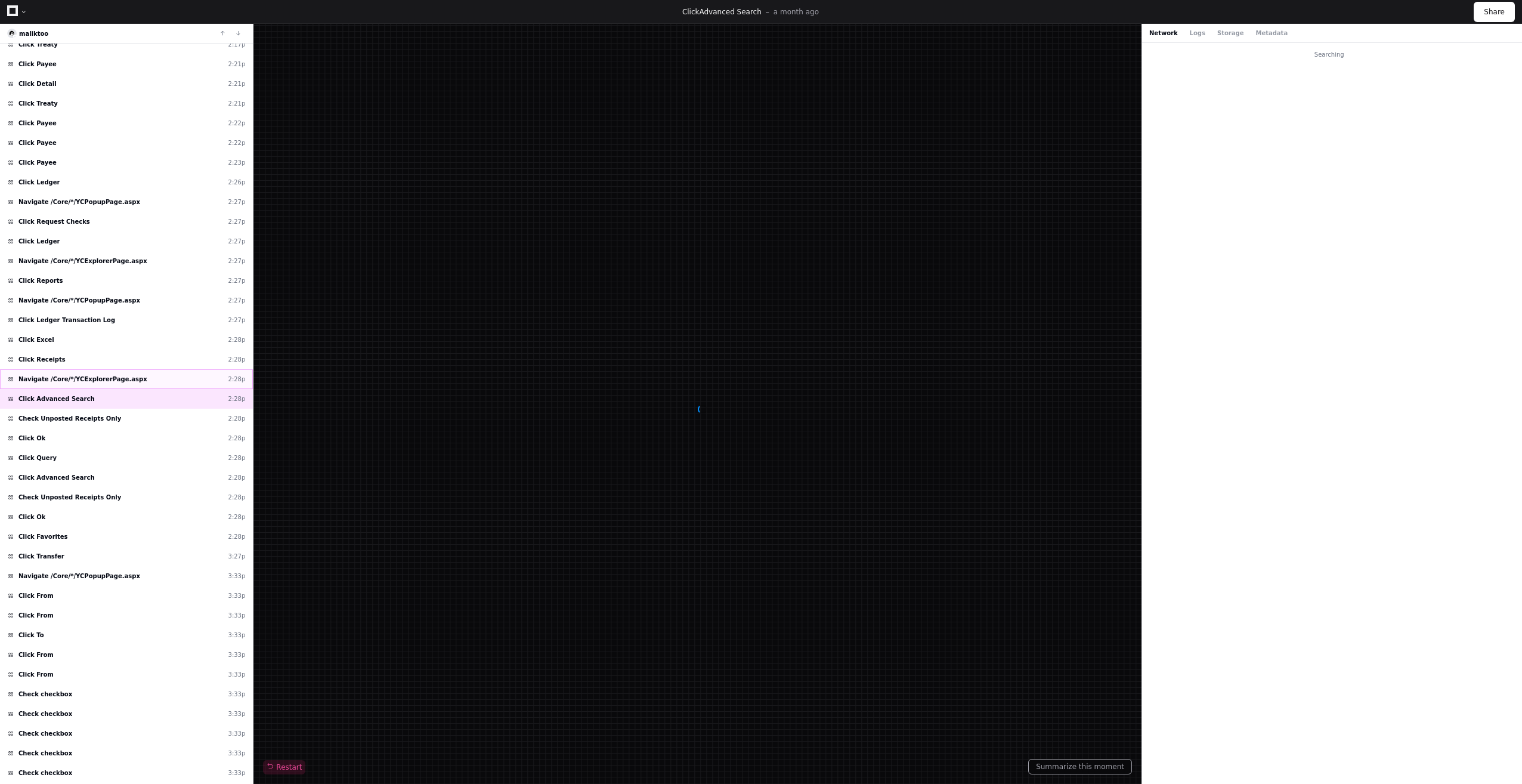
click at [71, 387] on div "Navigate /Core/*/YCExplorerPage.aspx 2:28p" at bounding box center [126, 379] width 253 height 20
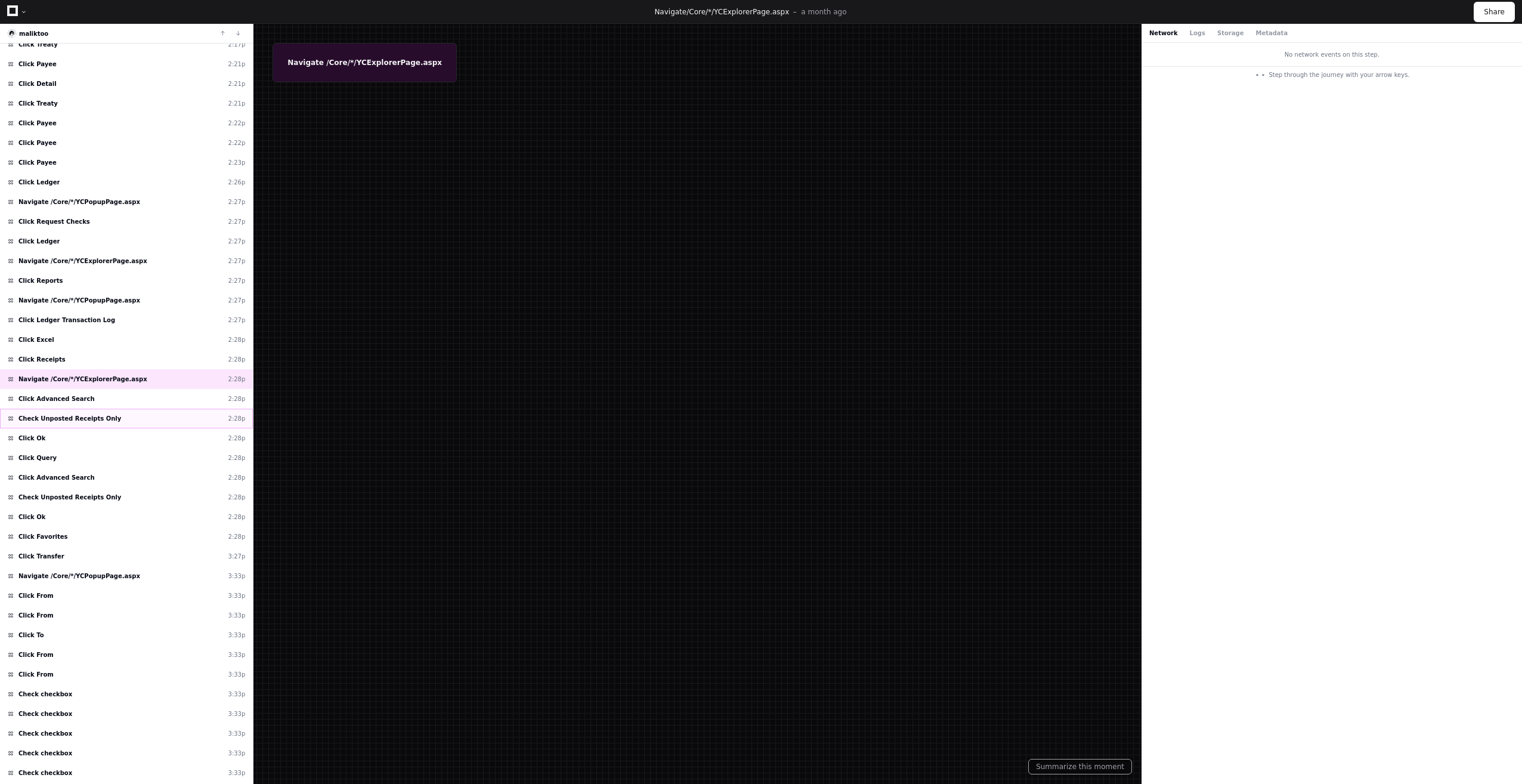
click at [76, 415] on span "Check Unposted Receipts Only" at bounding box center [69, 419] width 103 height 9
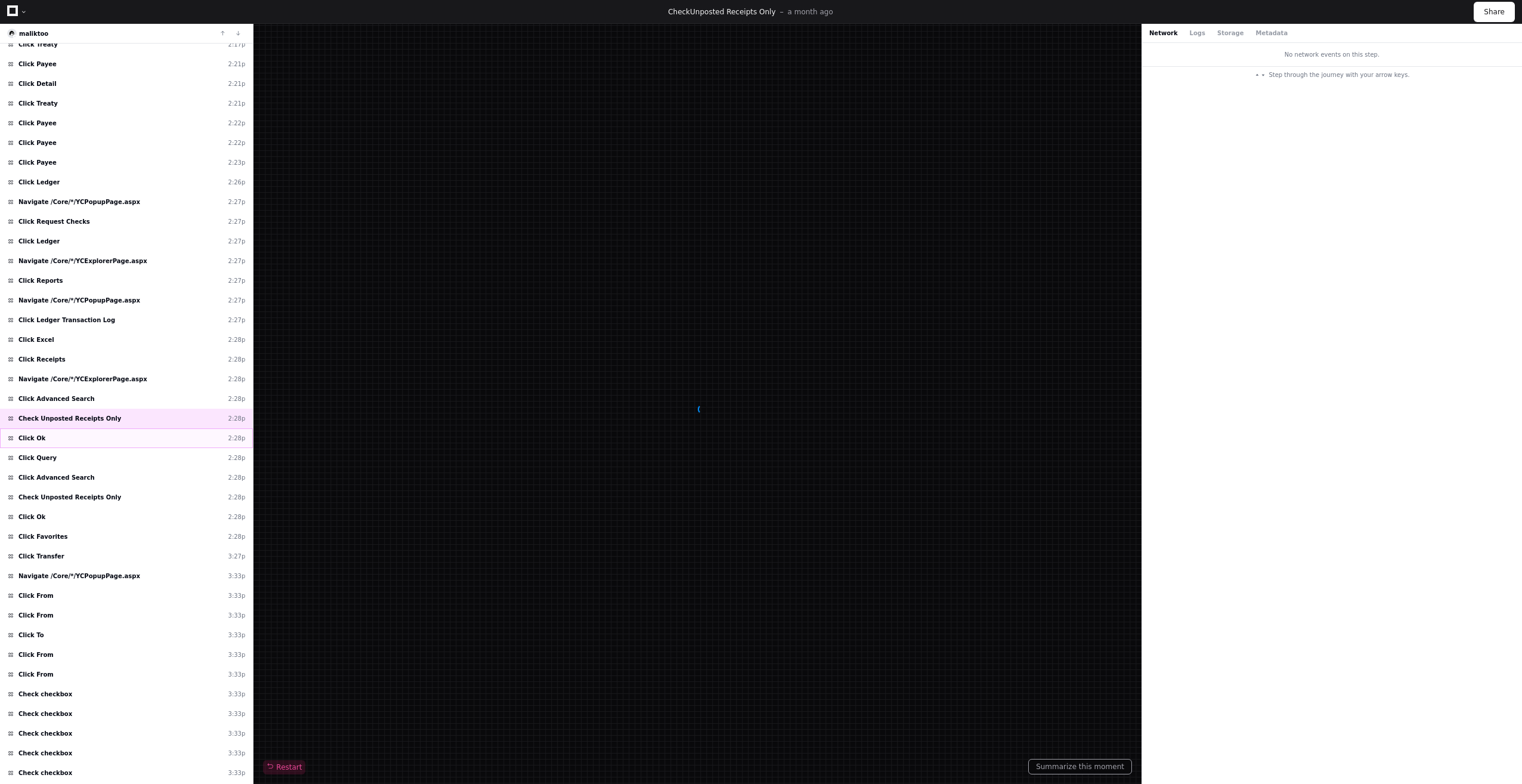
click at [79, 443] on div "Click Ok 2:28p" at bounding box center [126, 438] width 253 height 20
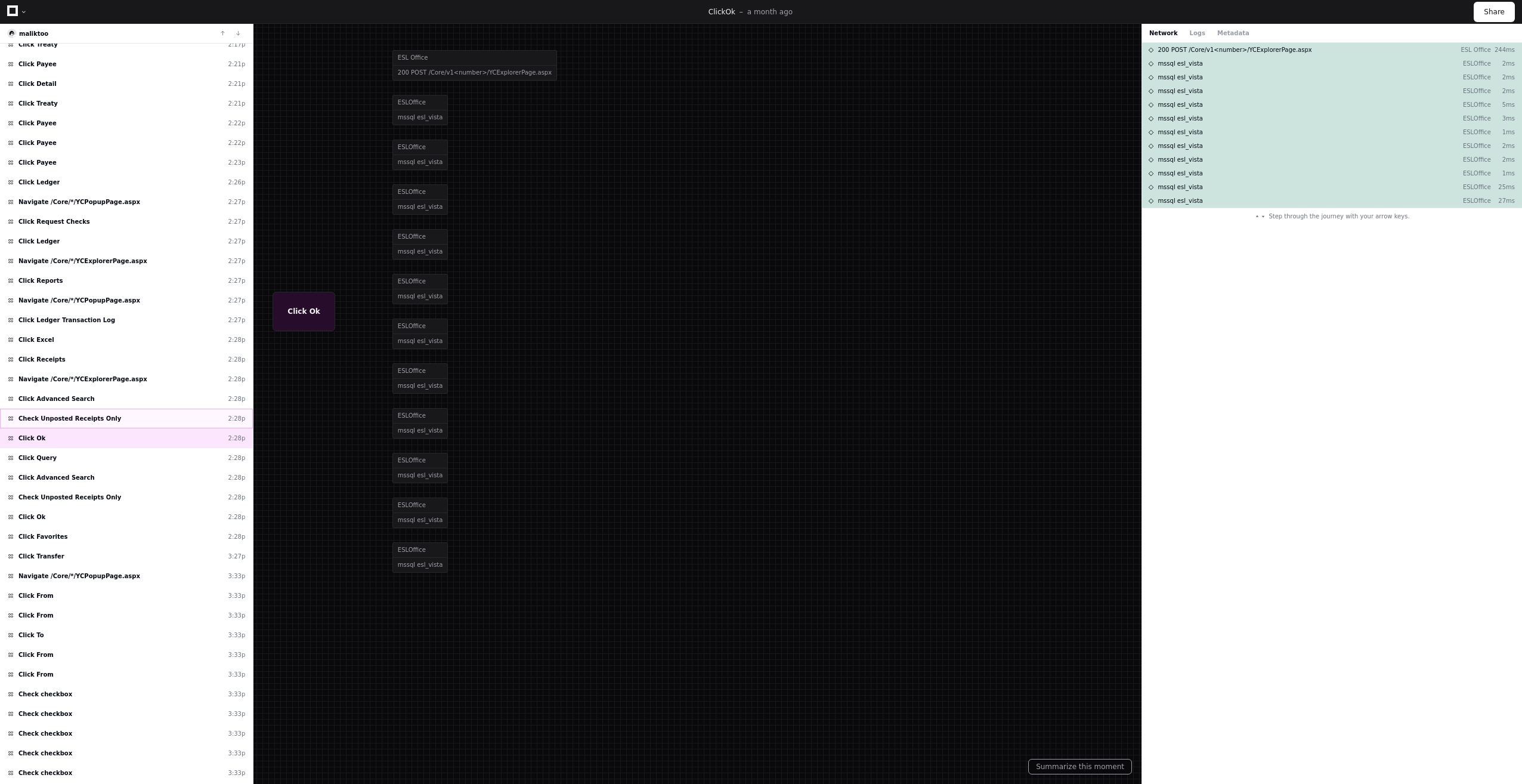
click at [84, 417] on span "Check Unposted Receipts Only" at bounding box center [69, 419] width 103 height 9
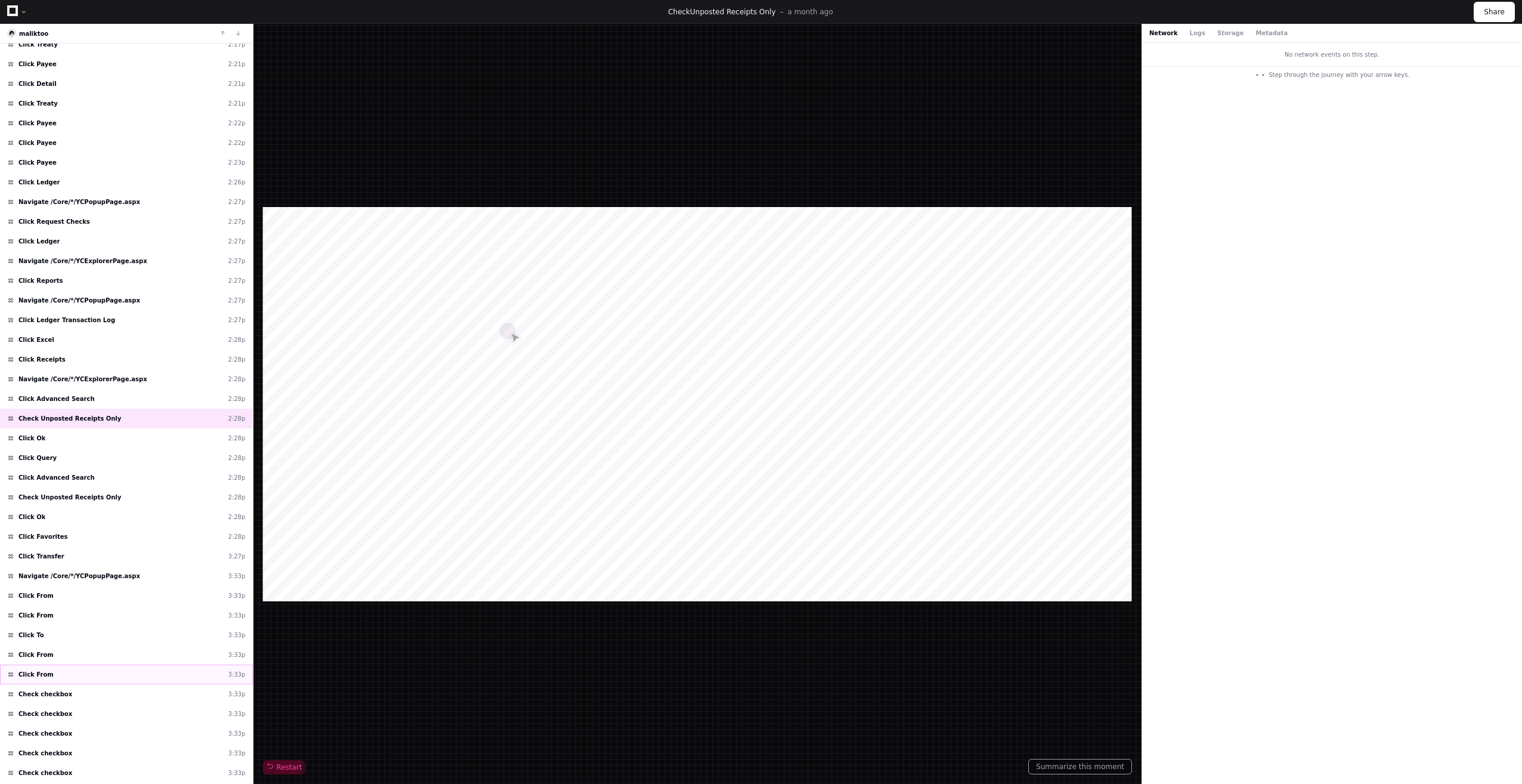
click at [112, 682] on div "Click From 3:33p" at bounding box center [126, 675] width 253 height 20
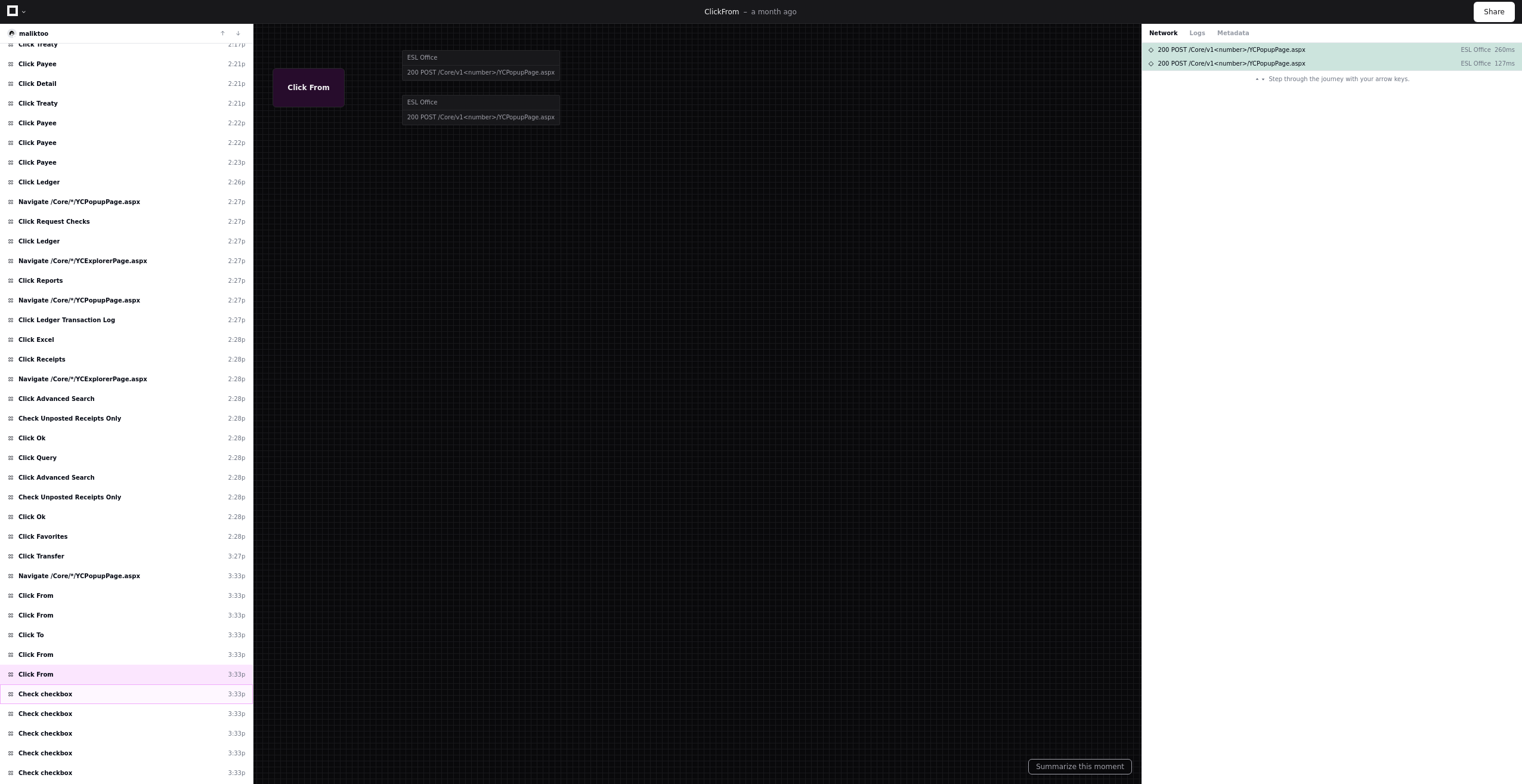
click at [115, 701] on div "Check checkbox 3:33p" at bounding box center [126, 694] width 253 height 20
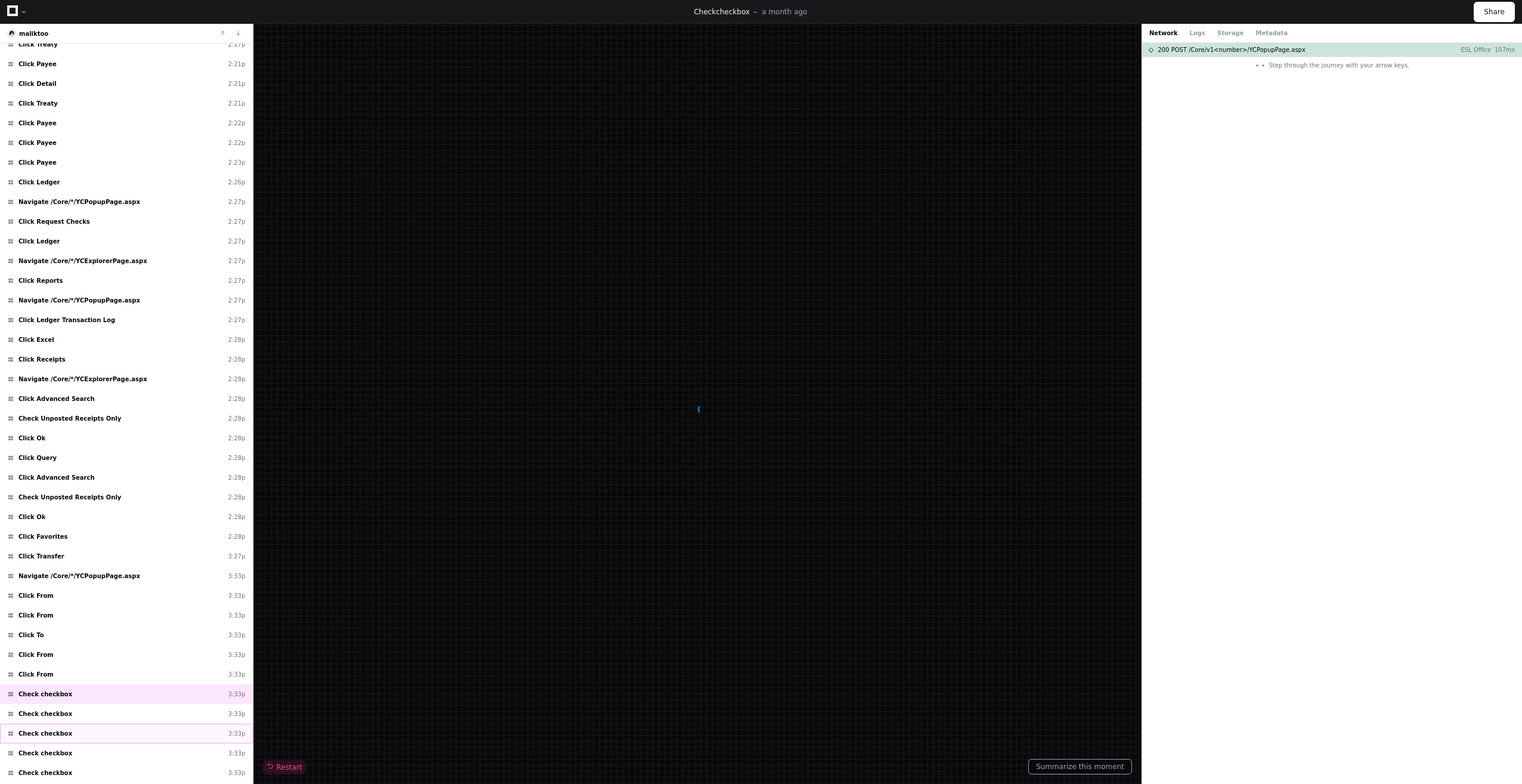
click at [128, 738] on div "Check checkbox 3:33p" at bounding box center [126, 733] width 253 height 20
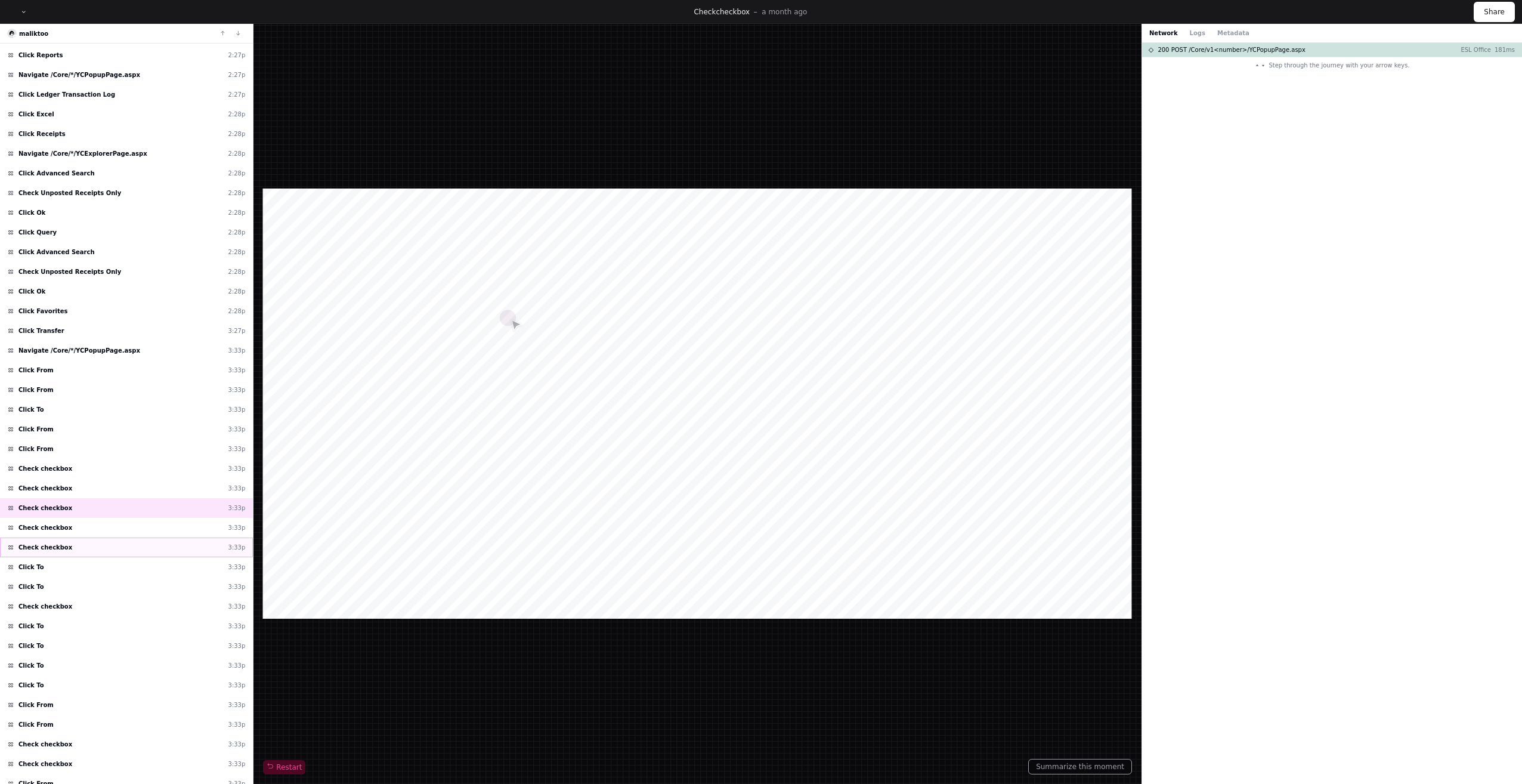
scroll to position [677, 0]
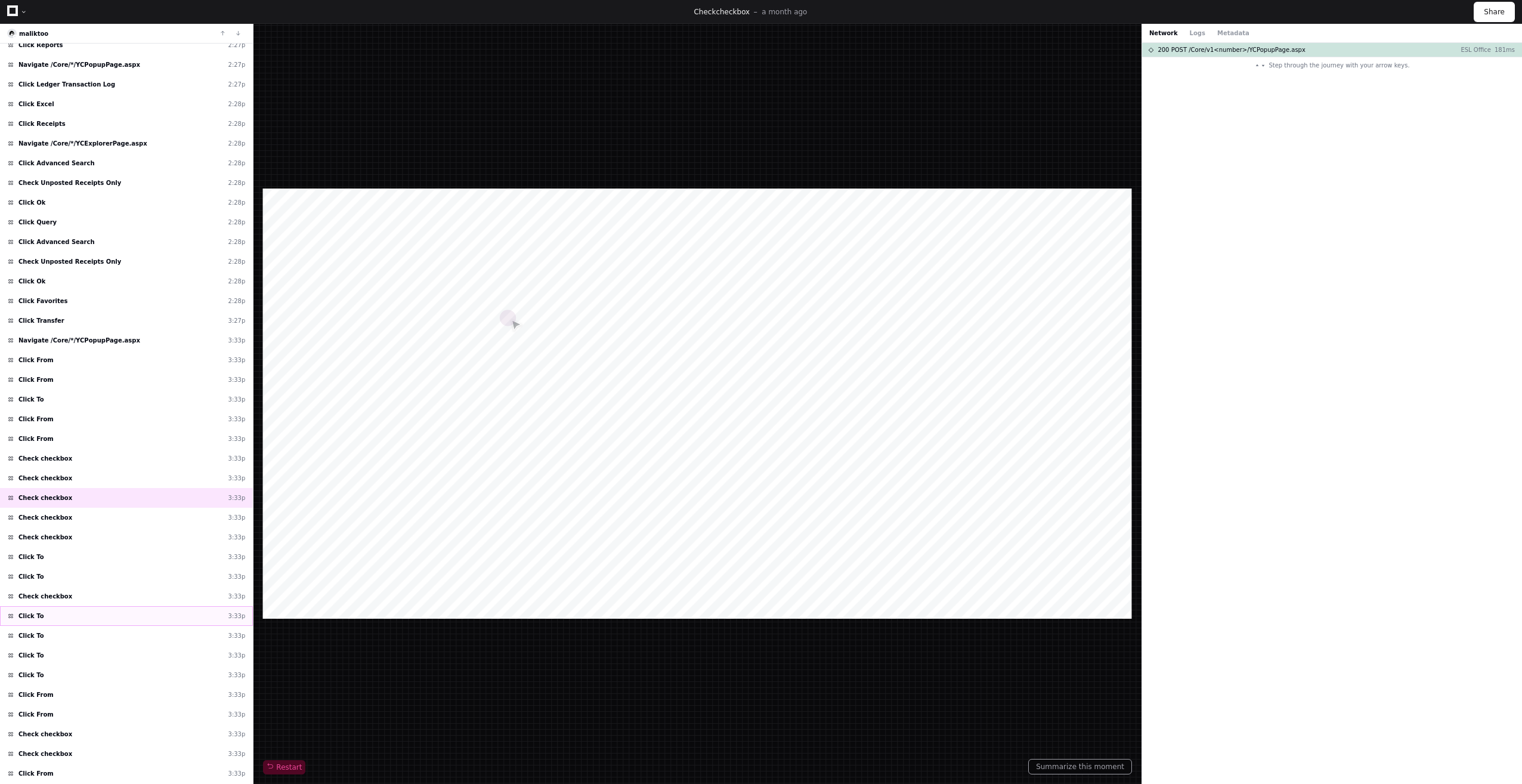
click at [79, 612] on div "Click To 3:33p" at bounding box center [126, 616] width 253 height 20
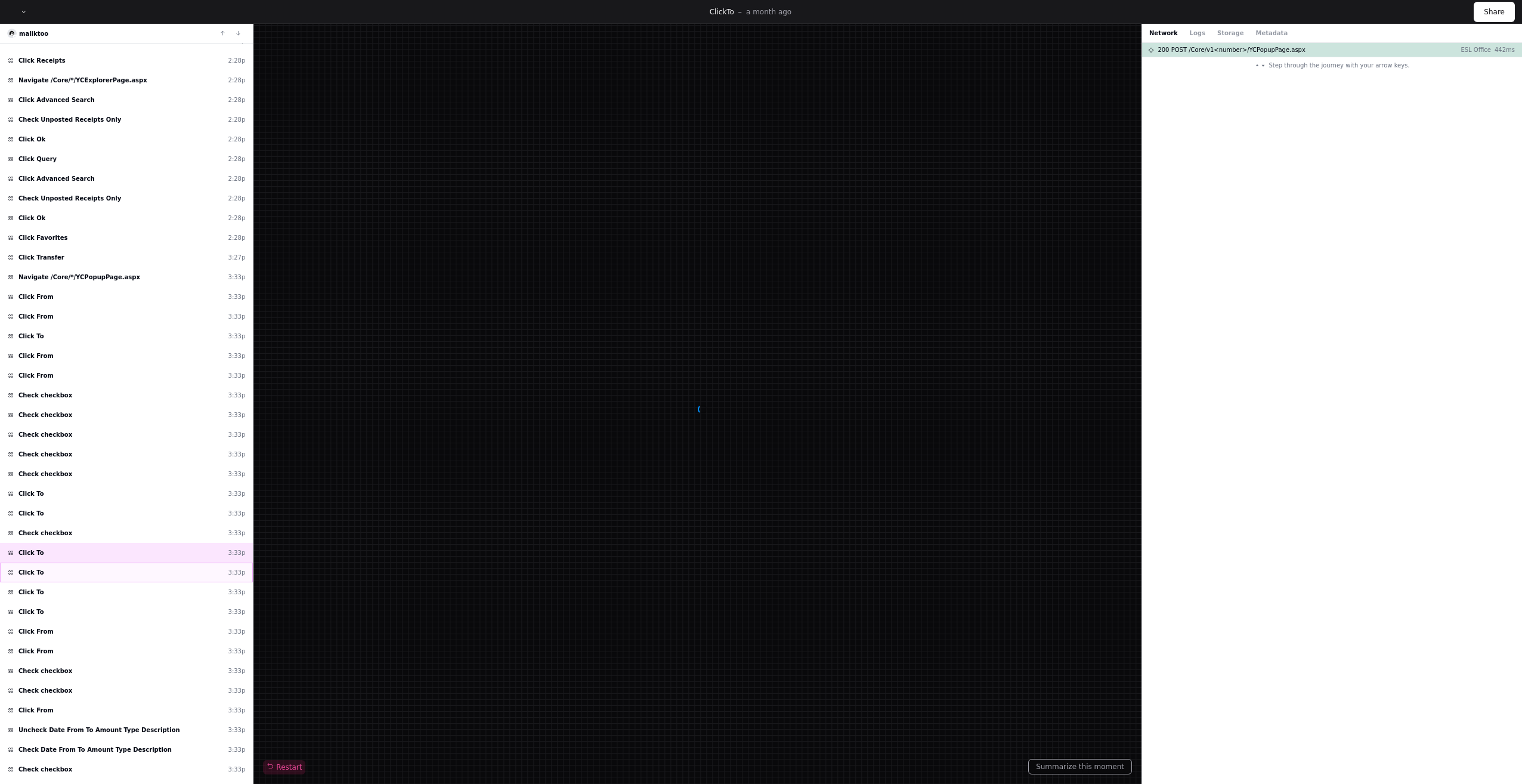
scroll to position [793, 0]
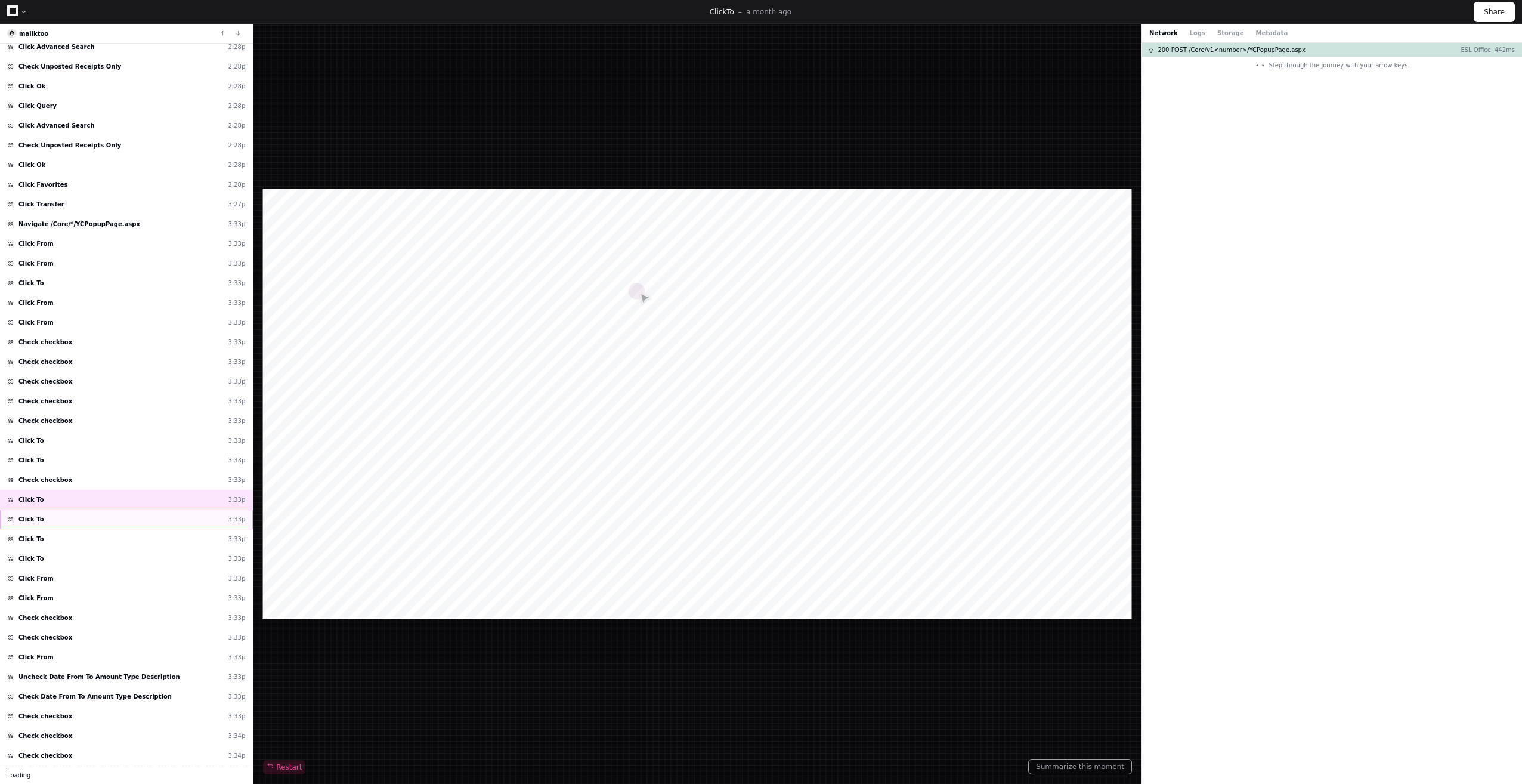
click at [79, 616] on div "Check checkbox 3:33p" at bounding box center [126, 618] width 253 height 20
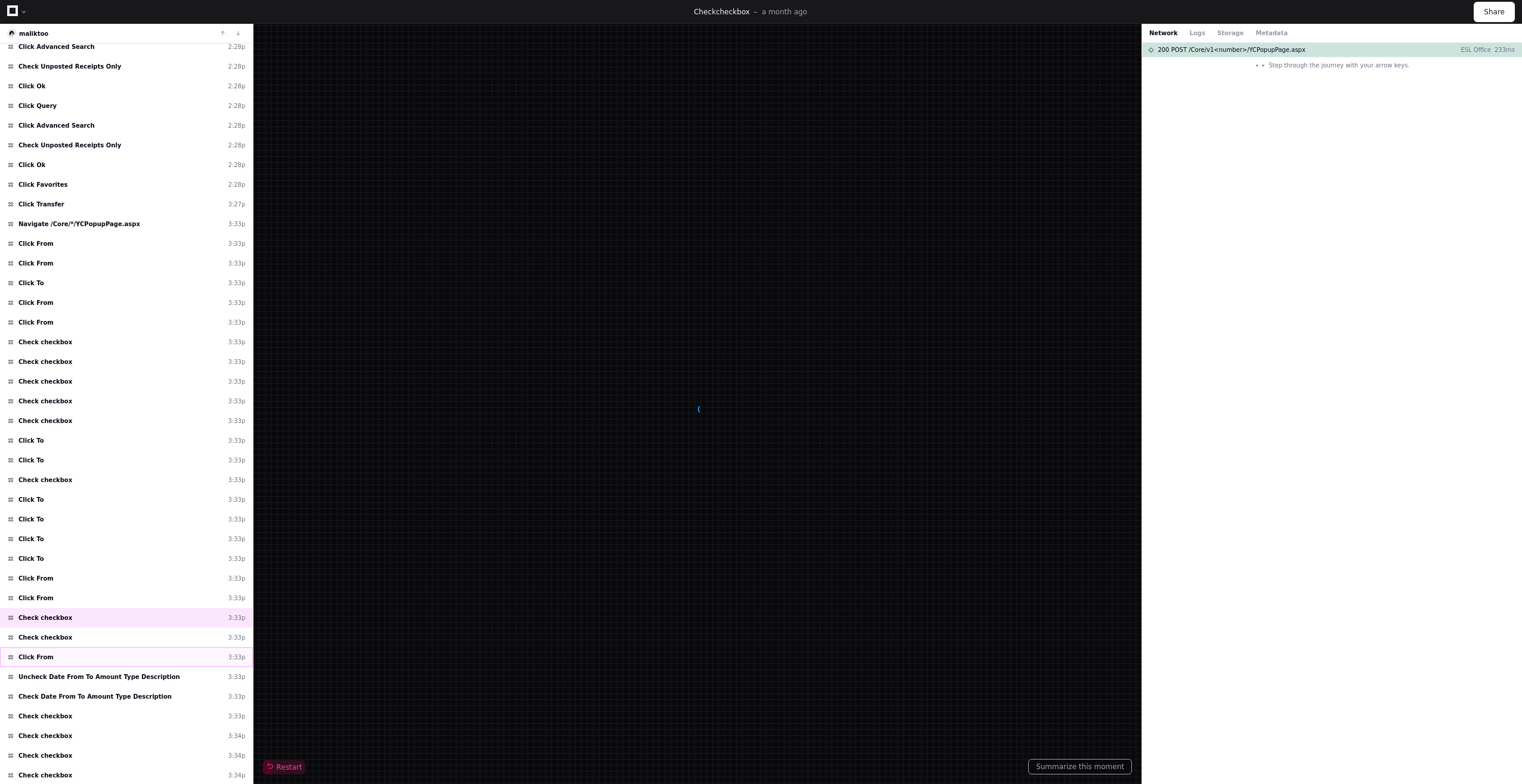
click at [92, 656] on div "Click From 3:33p" at bounding box center [126, 657] width 253 height 20
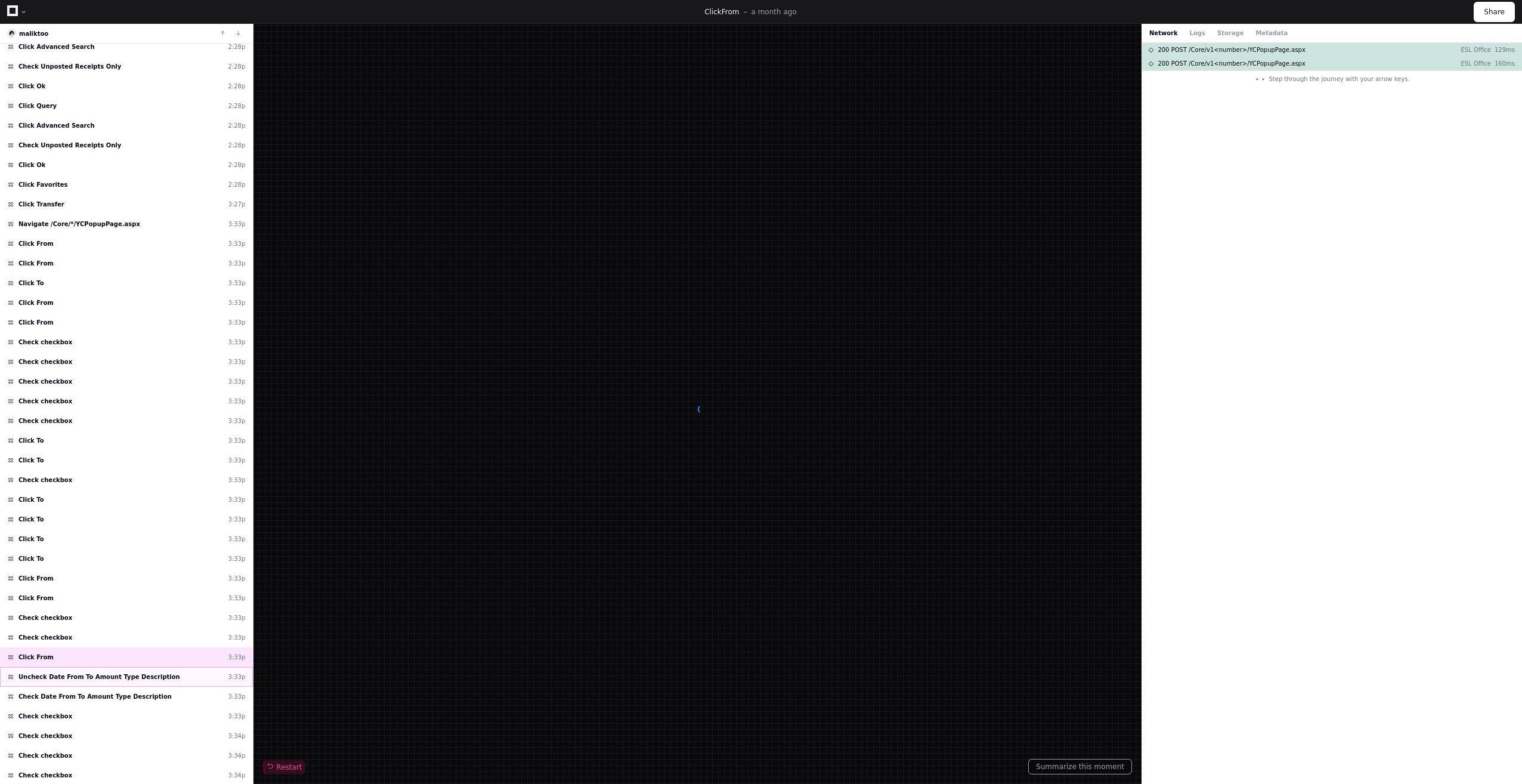
click at [99, 668] on div "Uncheck Date From To Amount Type Description 3:33p" at bounding box center [126, 677] width 253 height 20
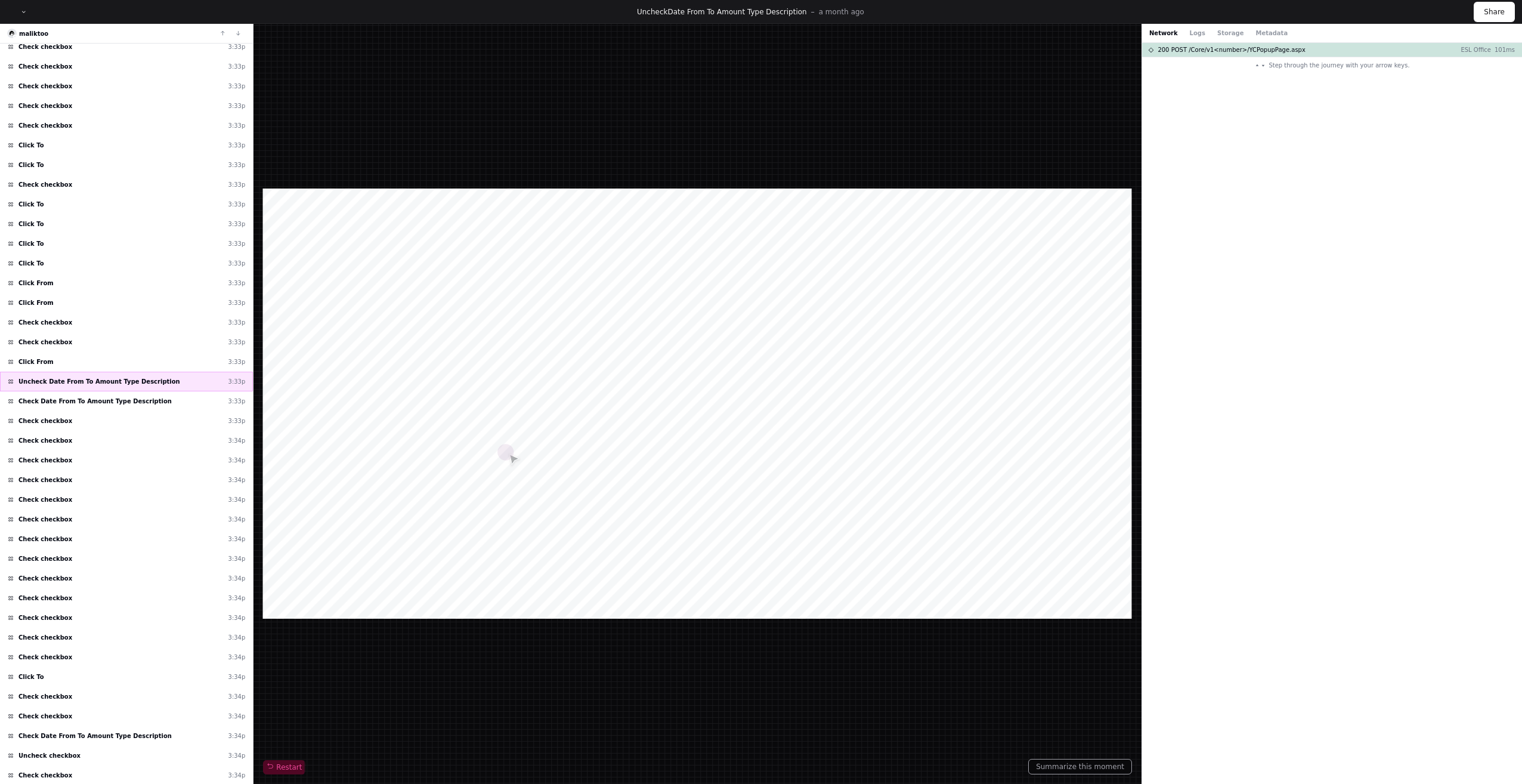
scroll to position [1383, 0]
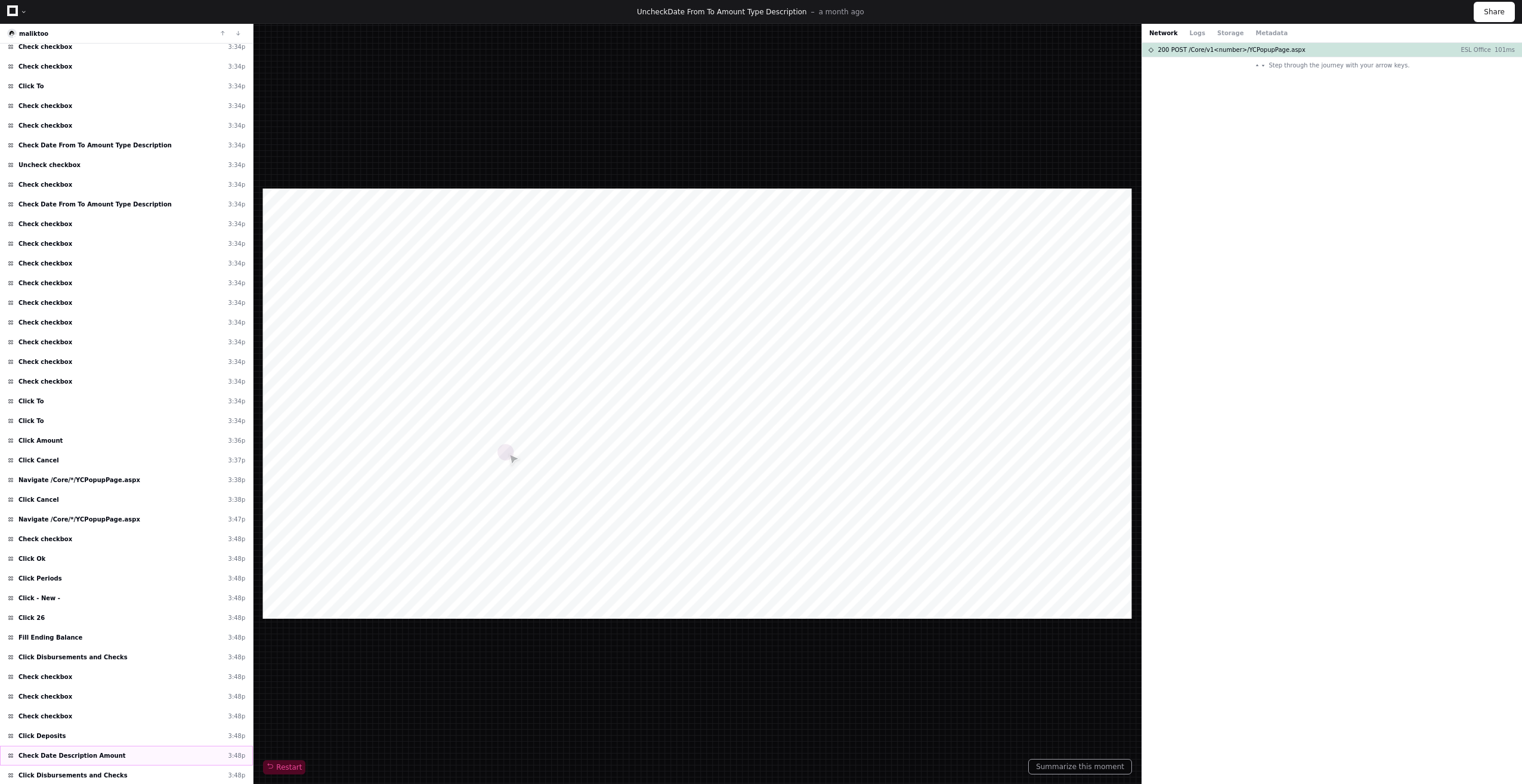
click at [119, 755] on div "Check Date Description Amount 3:48p" at bounding box center [126, 755] width 253 height 20
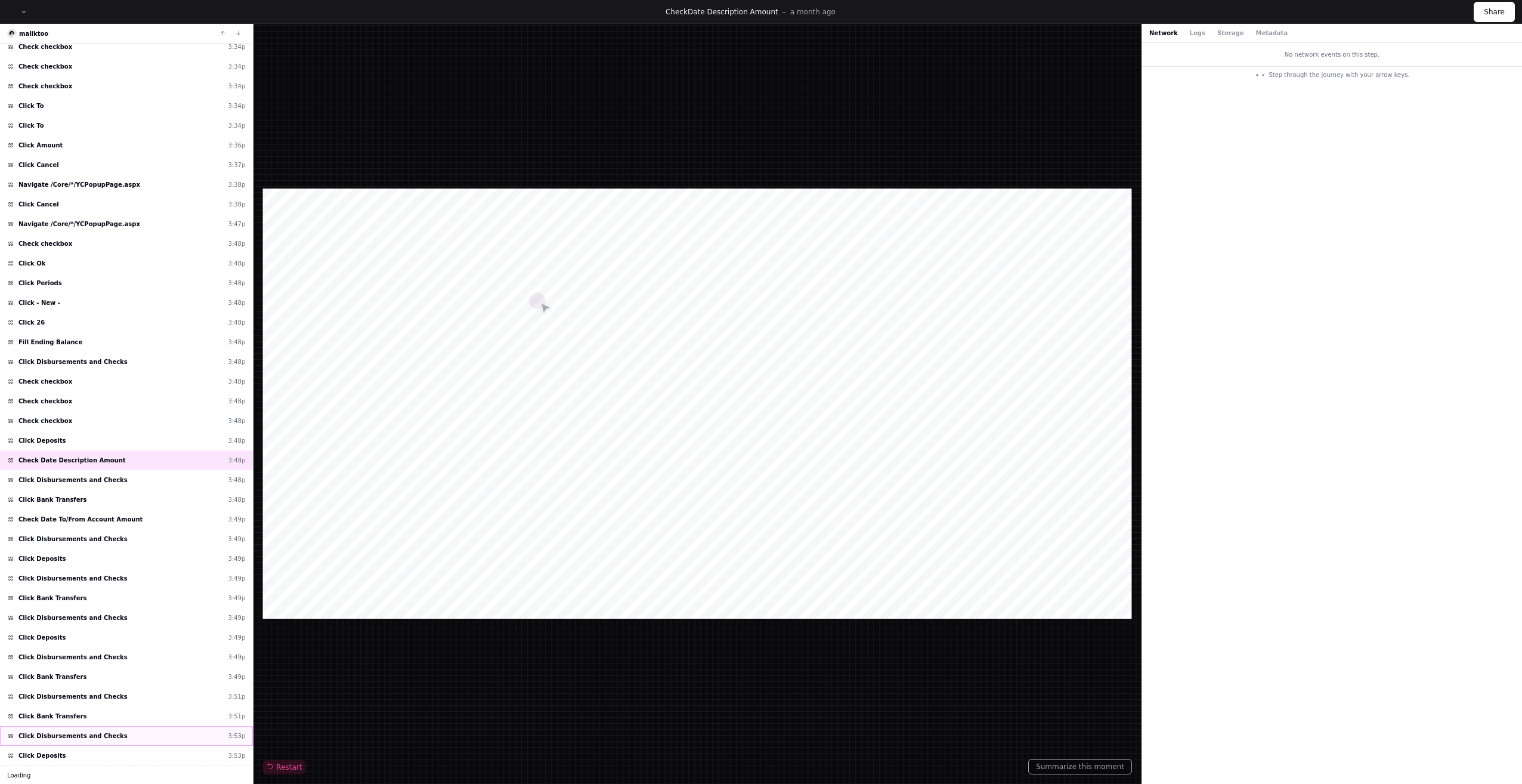
click at [111, 740] on div "Click Disbursements and Checks 3:53p" at bounding box center [126, 735] width 253 height 20
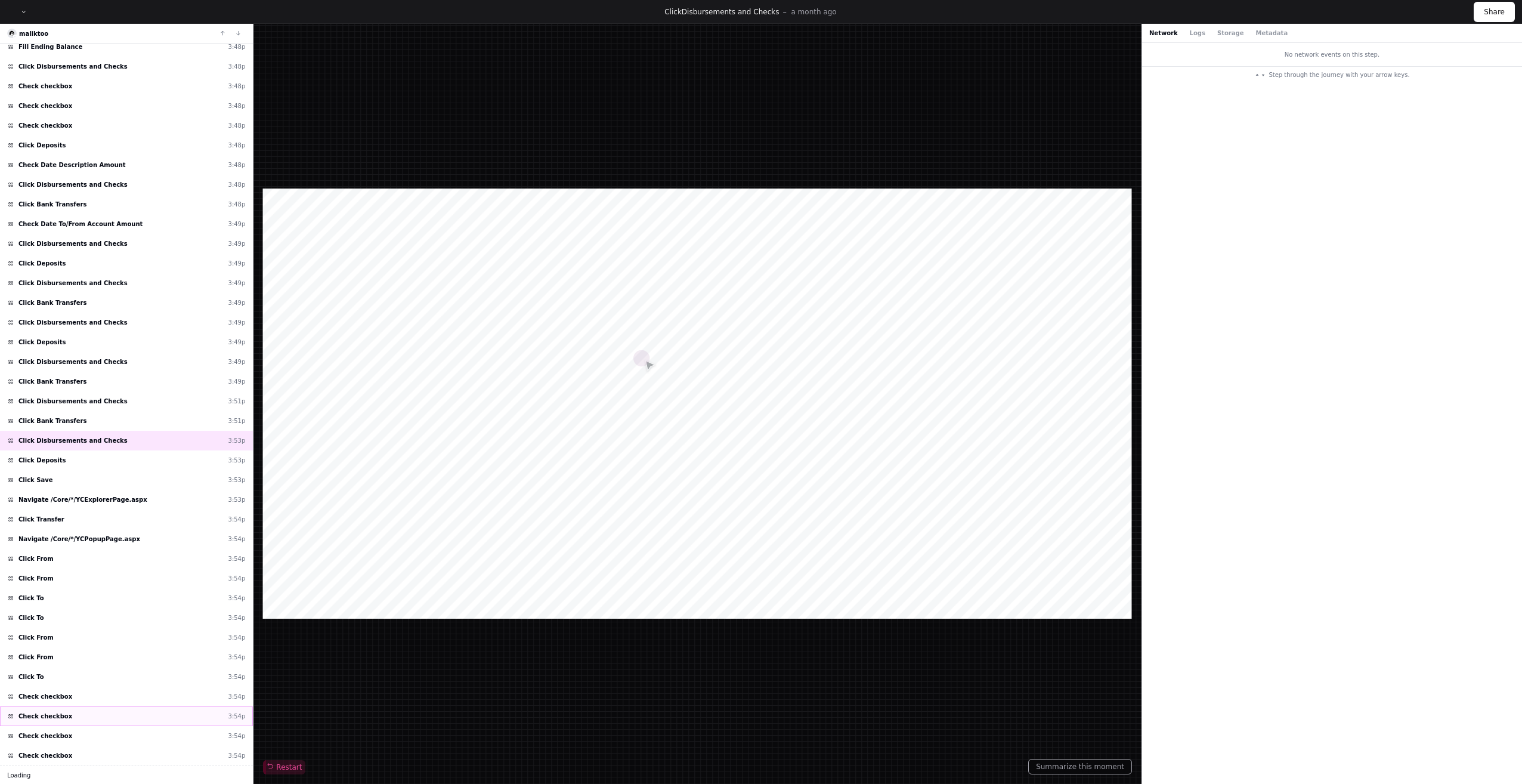
click at [109, 707] on div "Check checkbox 3:54p" at bounding box center [126, 716] width 253 height 20
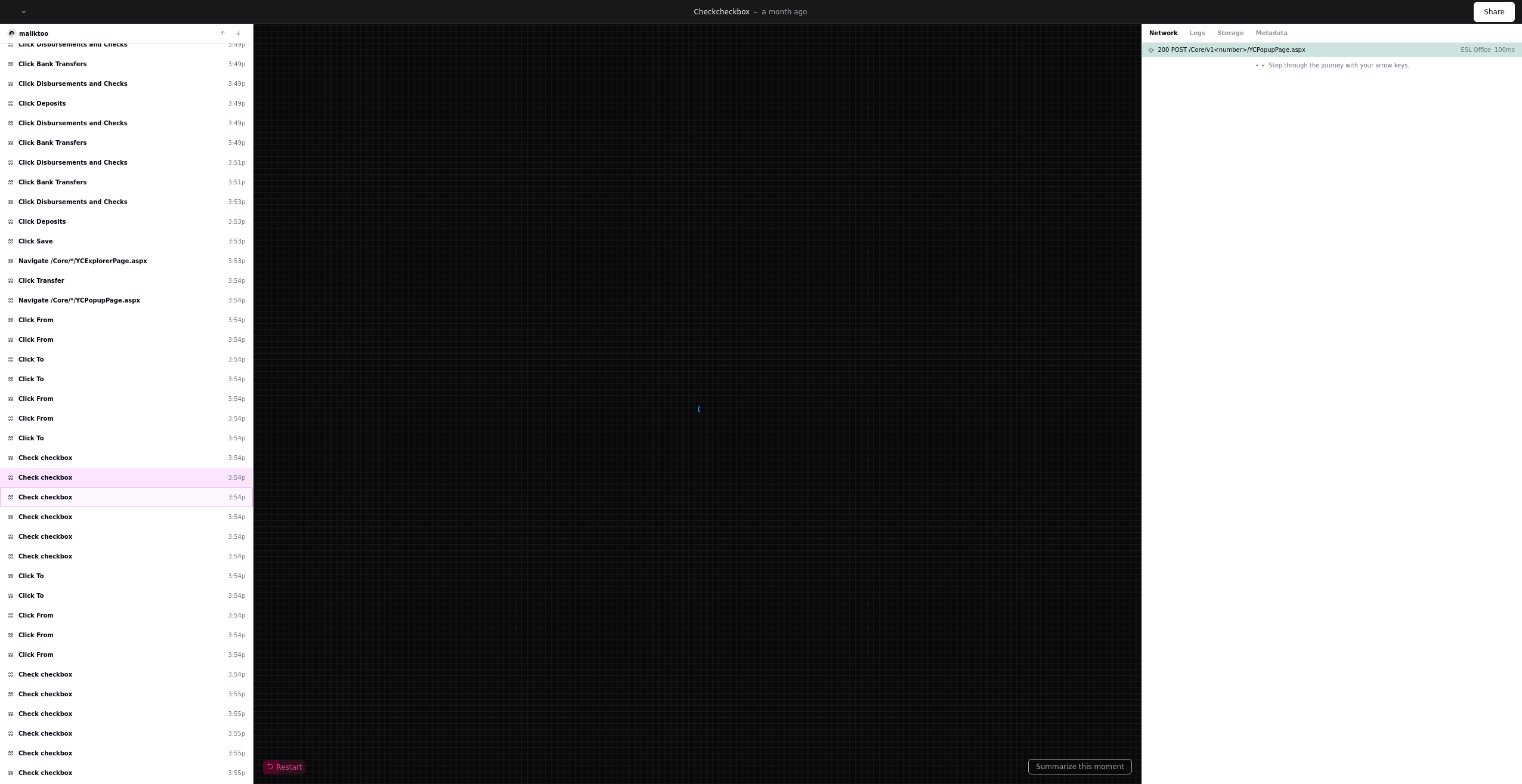
click at [109, 717] on div "Check checkbox 3:55p" at bounding box center [126, 713] width 253 height 20
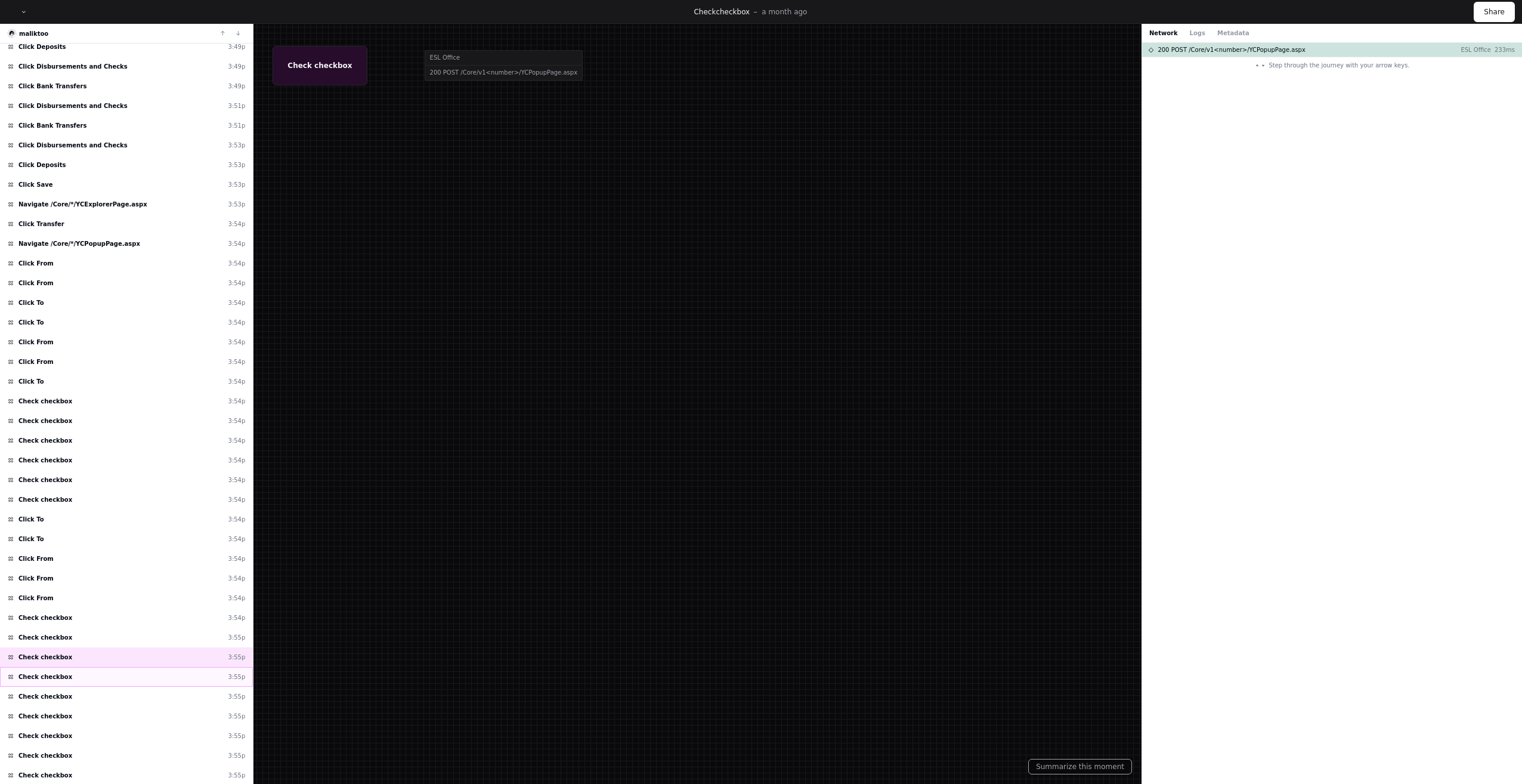
click at [109, 722] on div "Check checkbox 3:55p" at bounding box center [126, 716] width 253 height 20
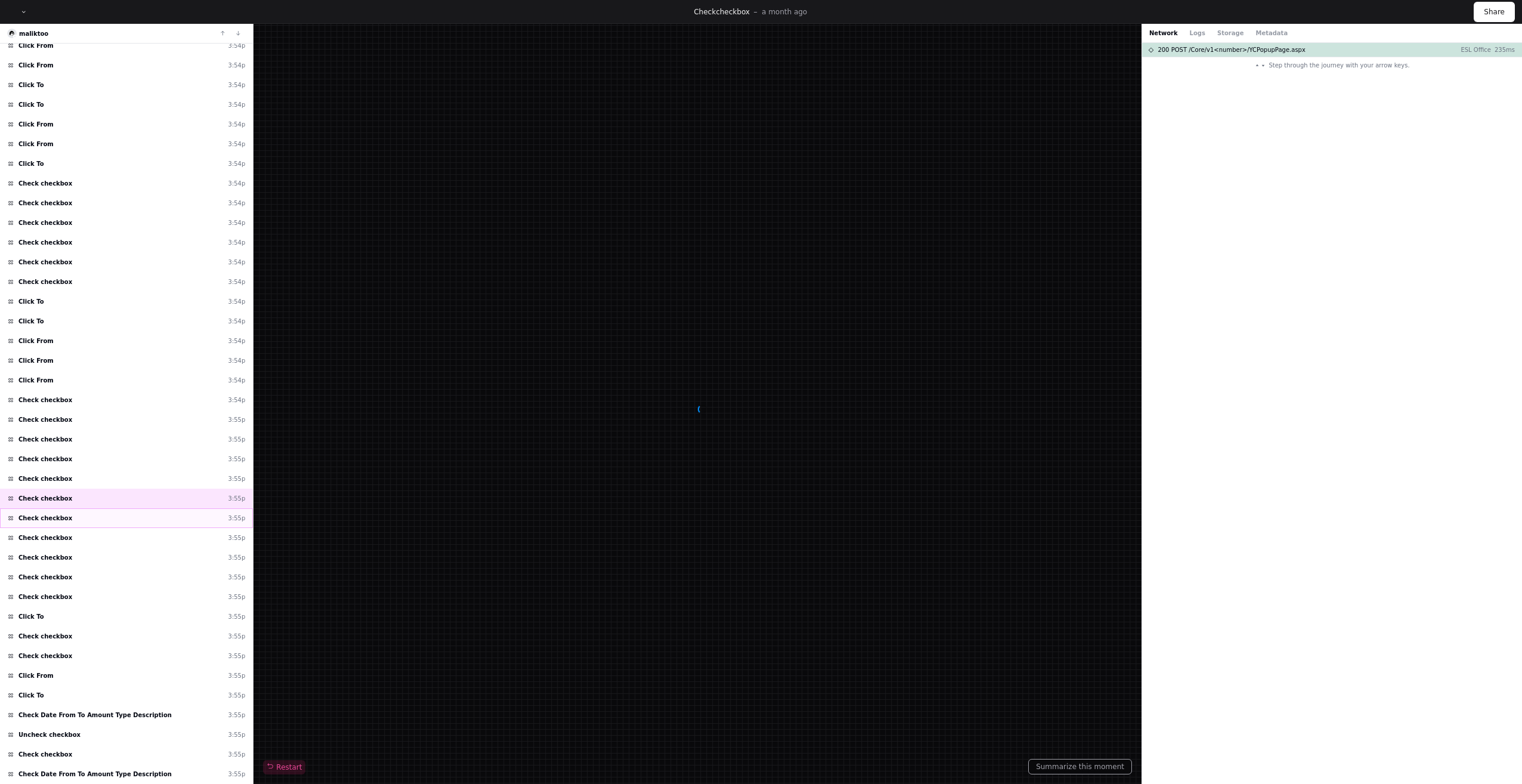
scroll to position [2859, 0]
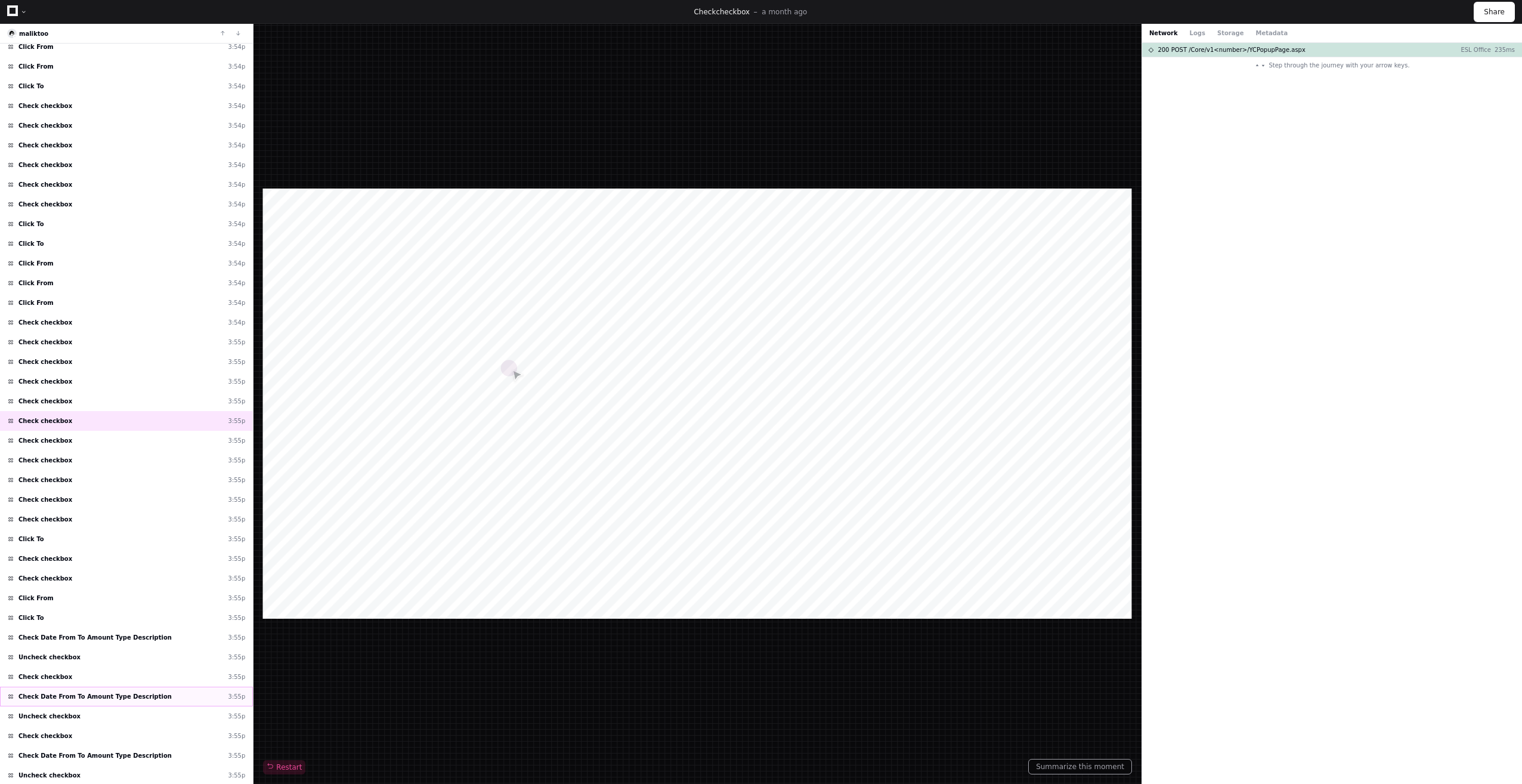
click at [108, 700] on span "Check Date From To Amount Type Description" at bounding box center [95, 697] width 153 height 9
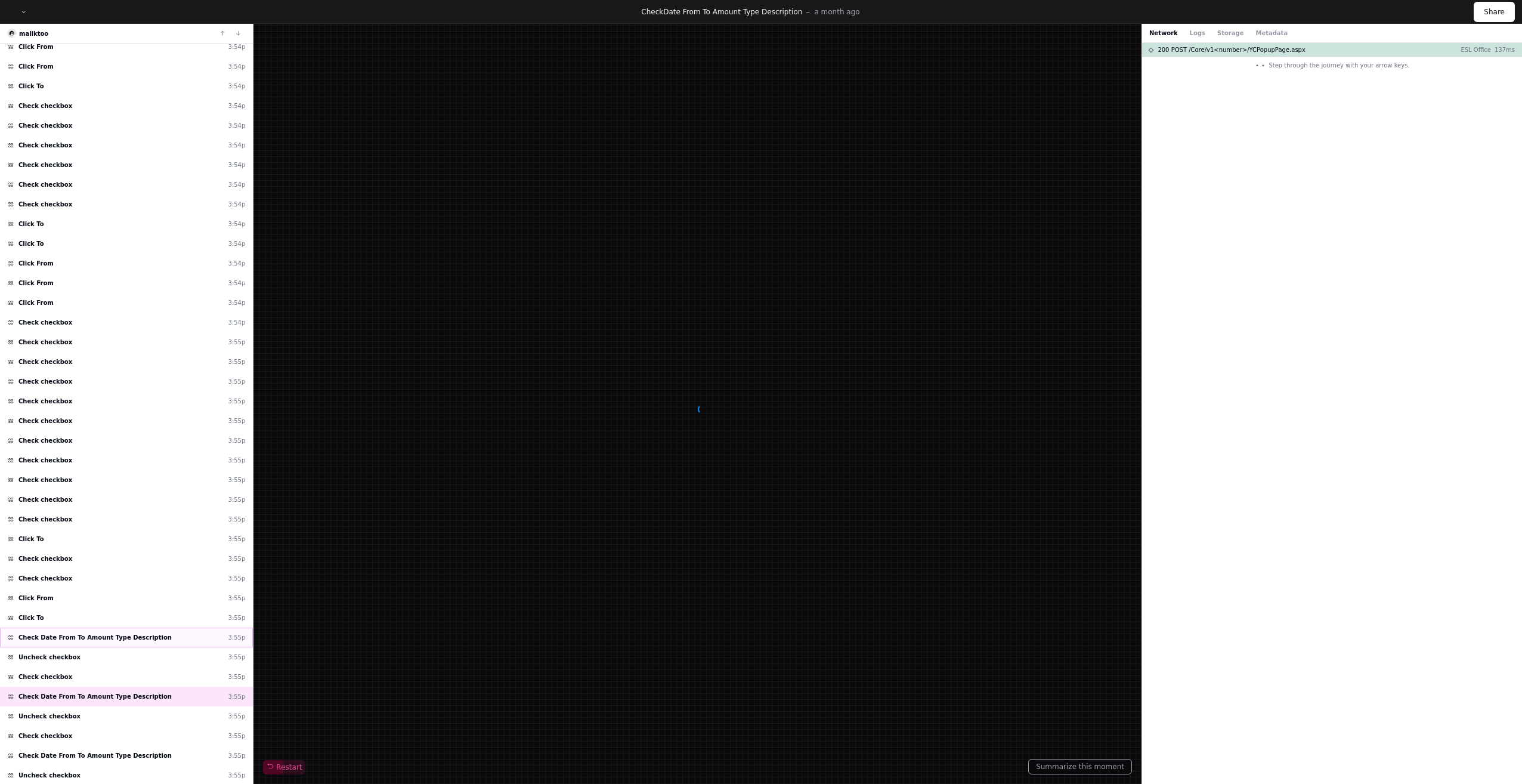
click at [121, 628] on div "Check Date From To Amount Type Description 3:55p" at bounding box center [126, 637] width 253 height 20
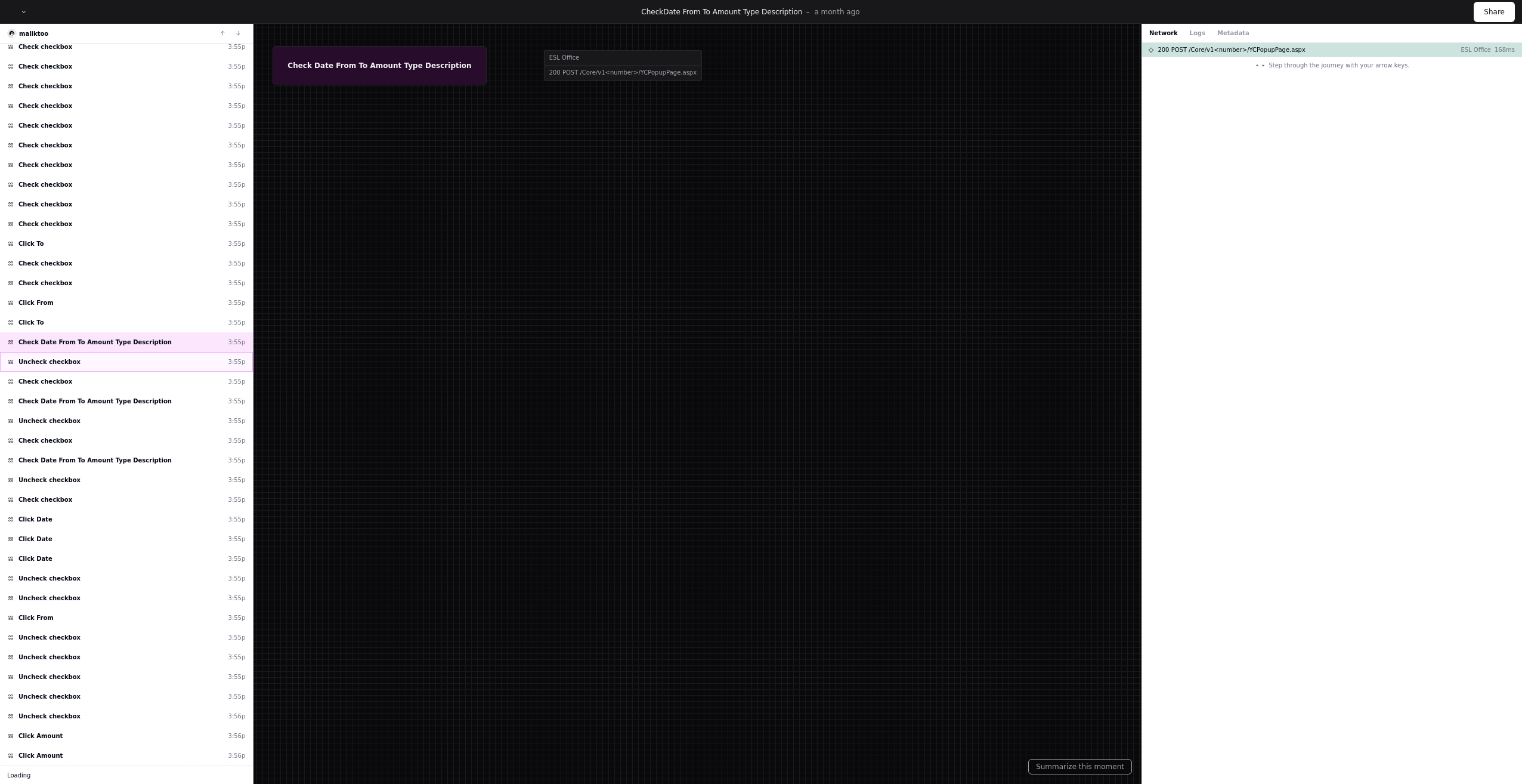
click at [120, 657] on div "Uncheck checkbox 3:55p" at bounding box center [126, 657] width 253 height 20
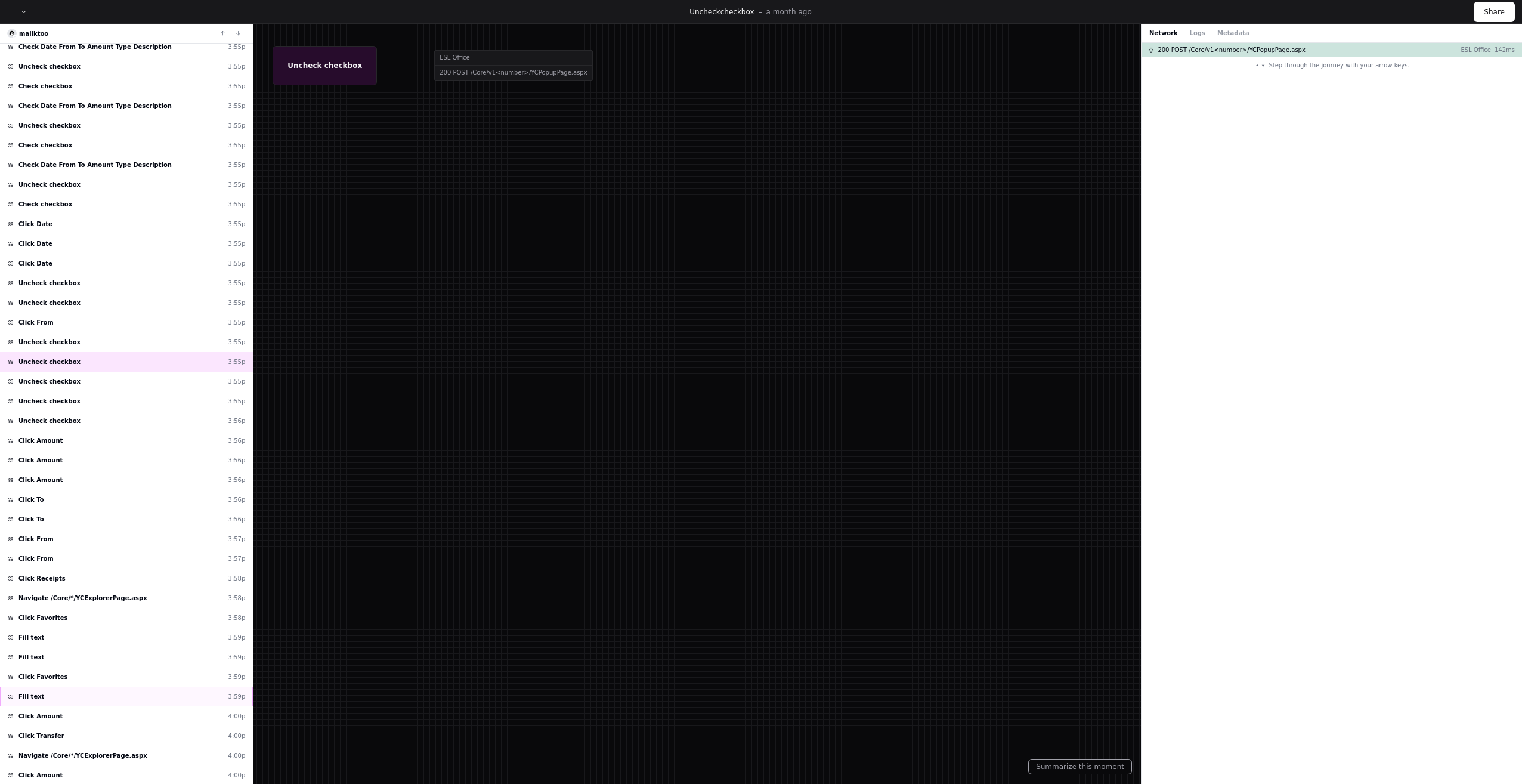
scroll to position [3745, 0]
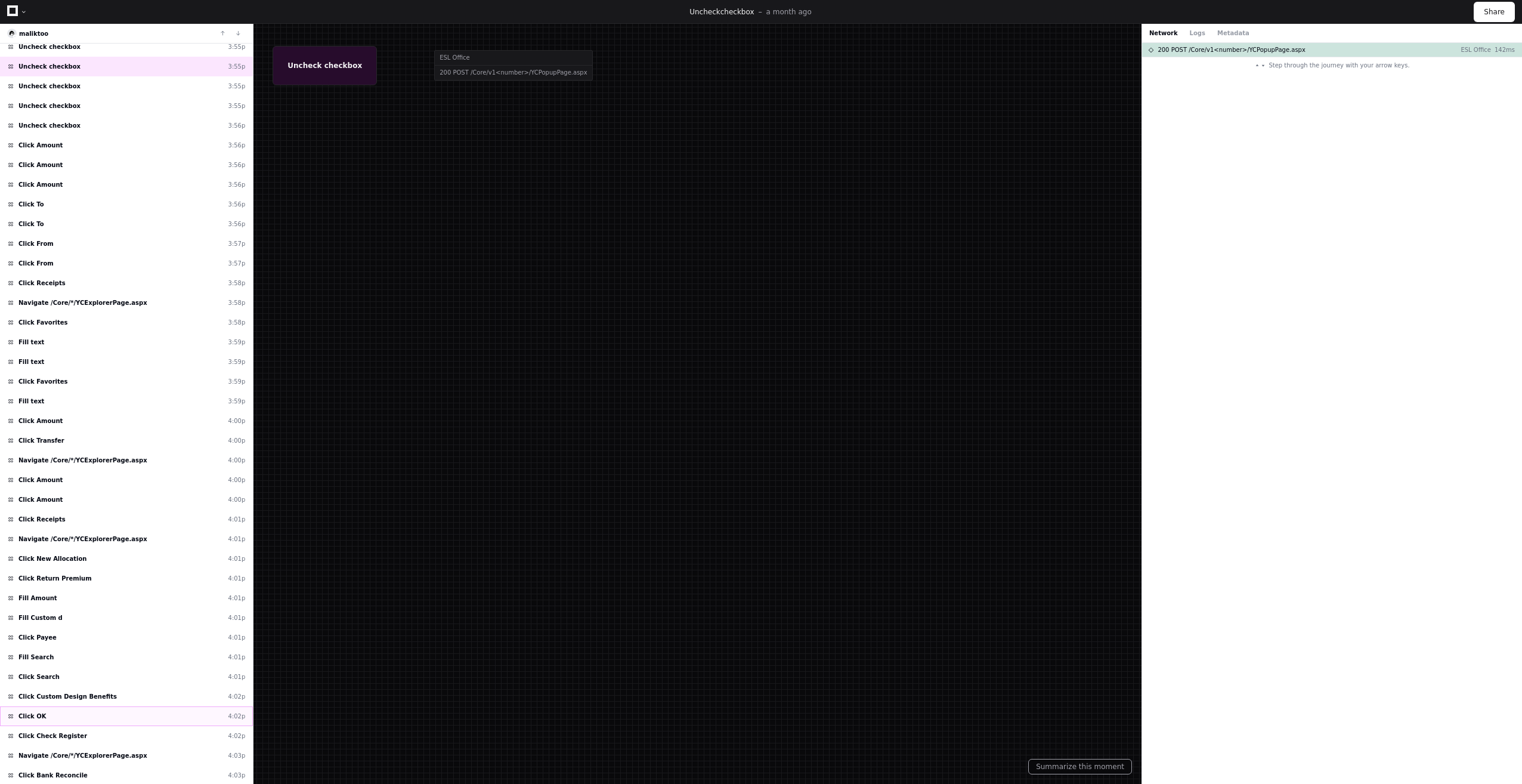
click at [123, 716] on div "Click OK 4:02p" at bounding box center [126, 716] width 253 height 20
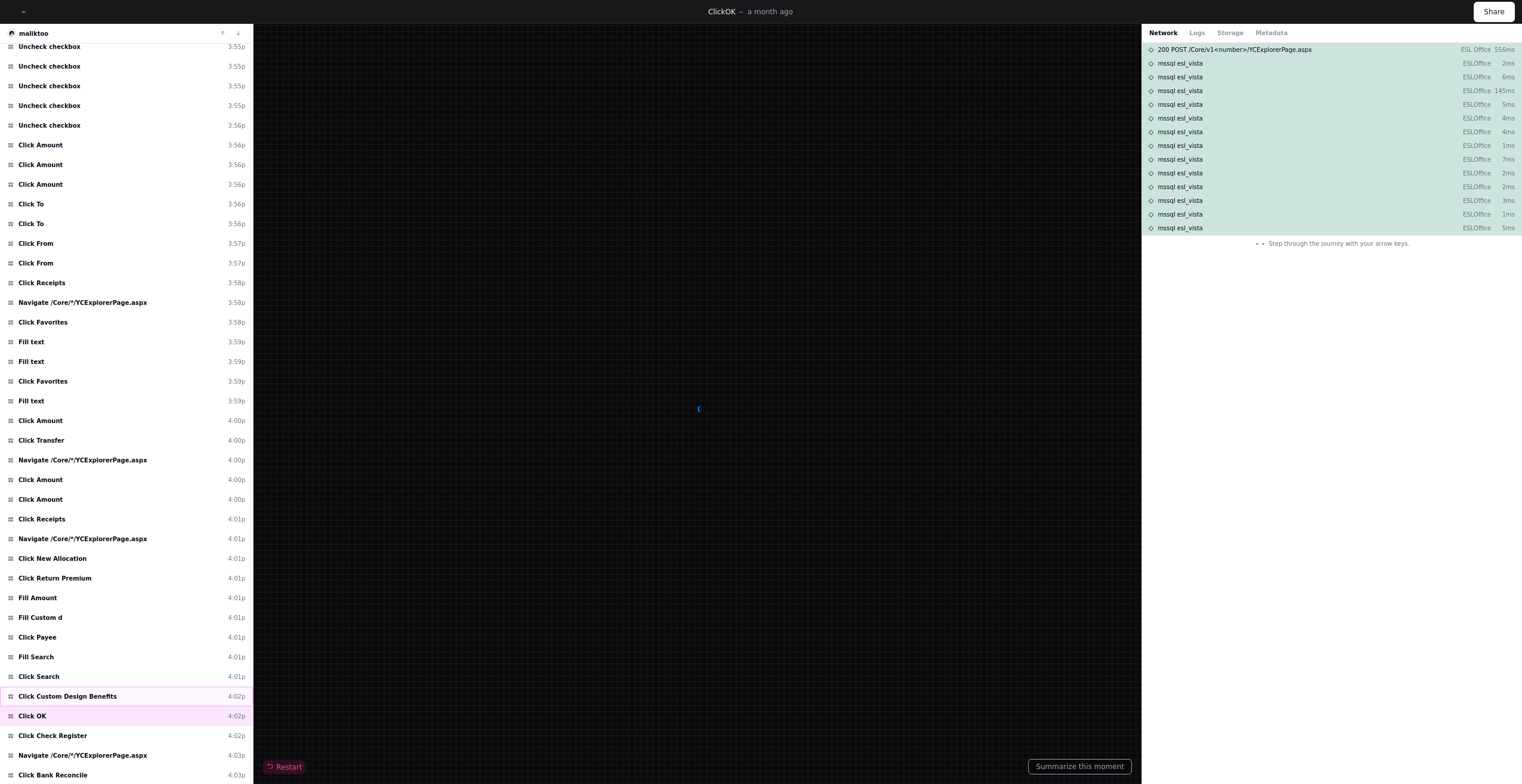
click at [126, 691] on div "Click Custom Design Benefits 4:02p" at bounding box center [126, 697] width 253 height 20
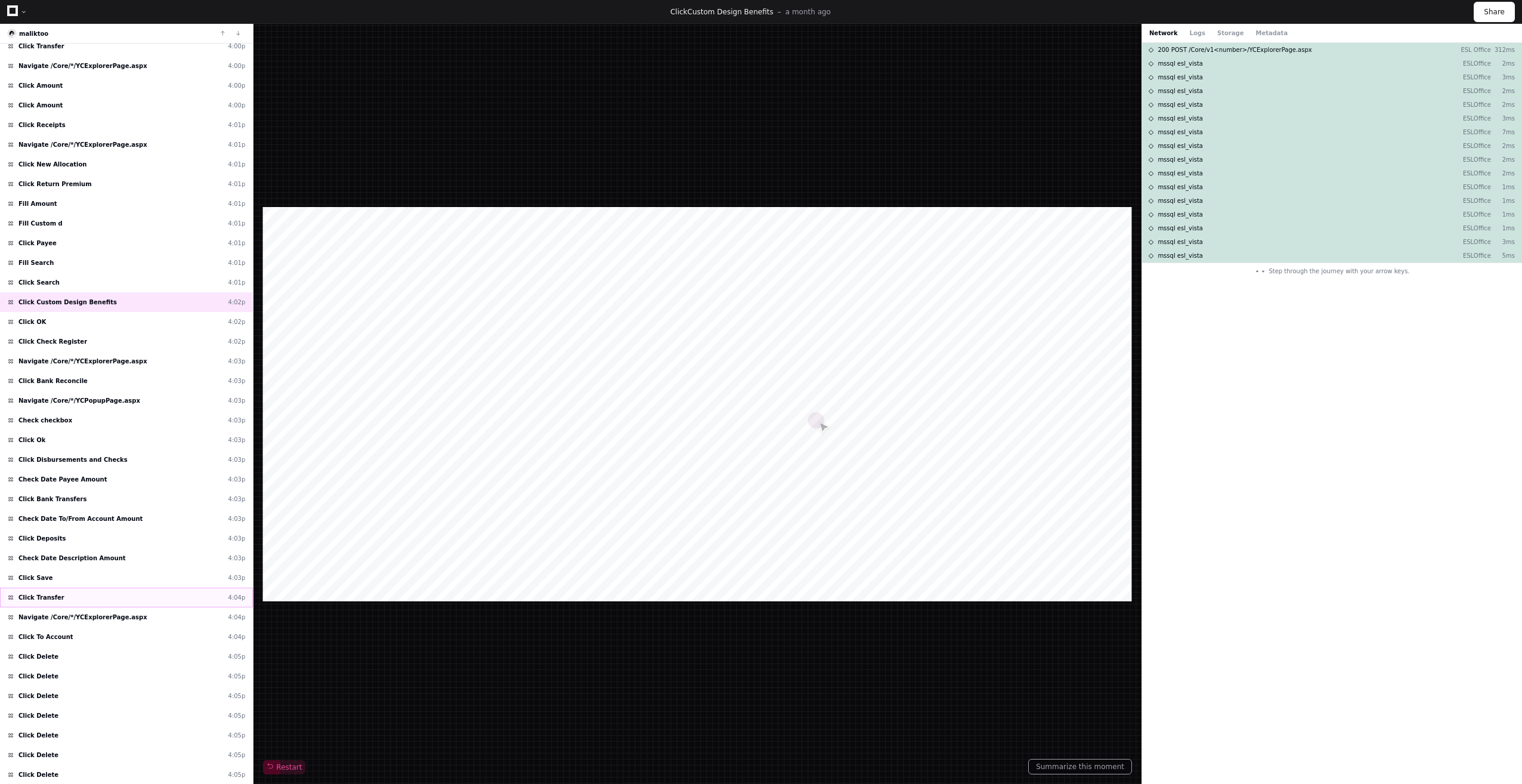
scroll to position [4336, 0]
